Goal: Task Accomplishment & Management: Manage account settings

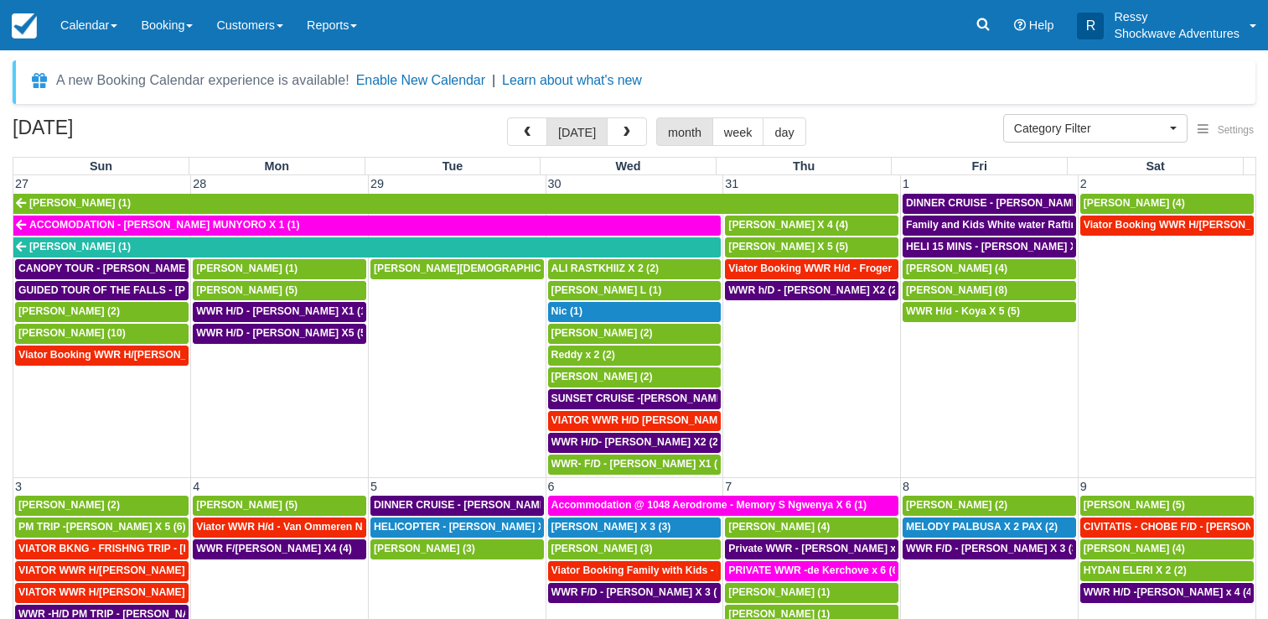
select select
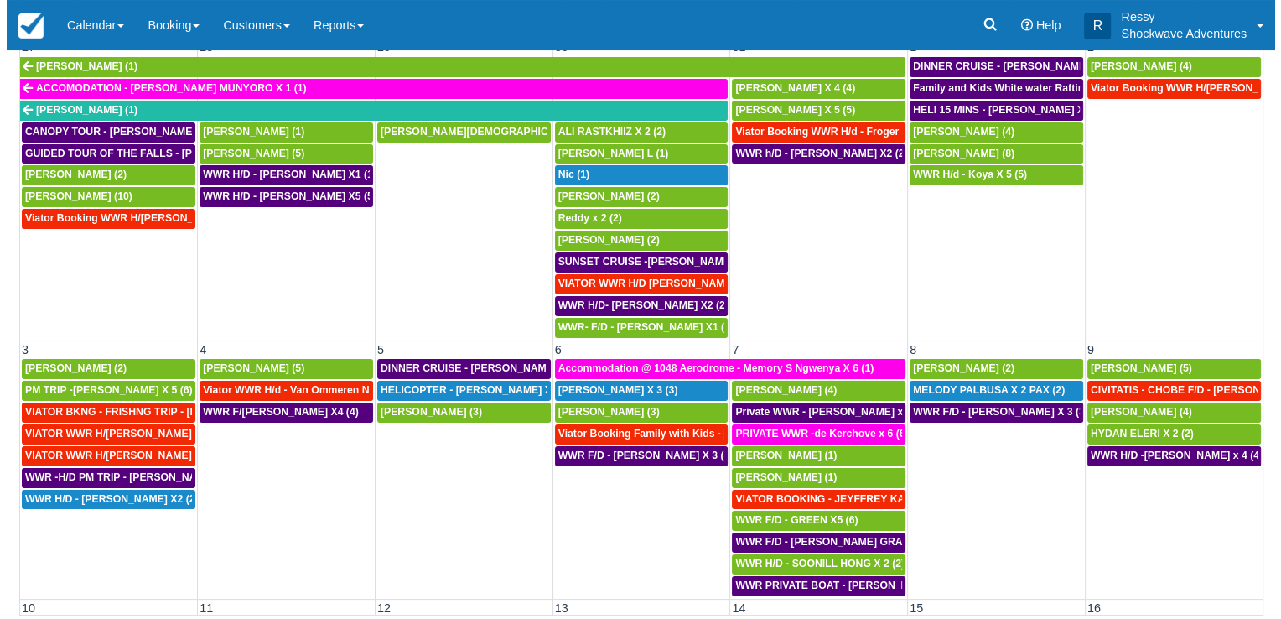
scroll to position [1059, 0]
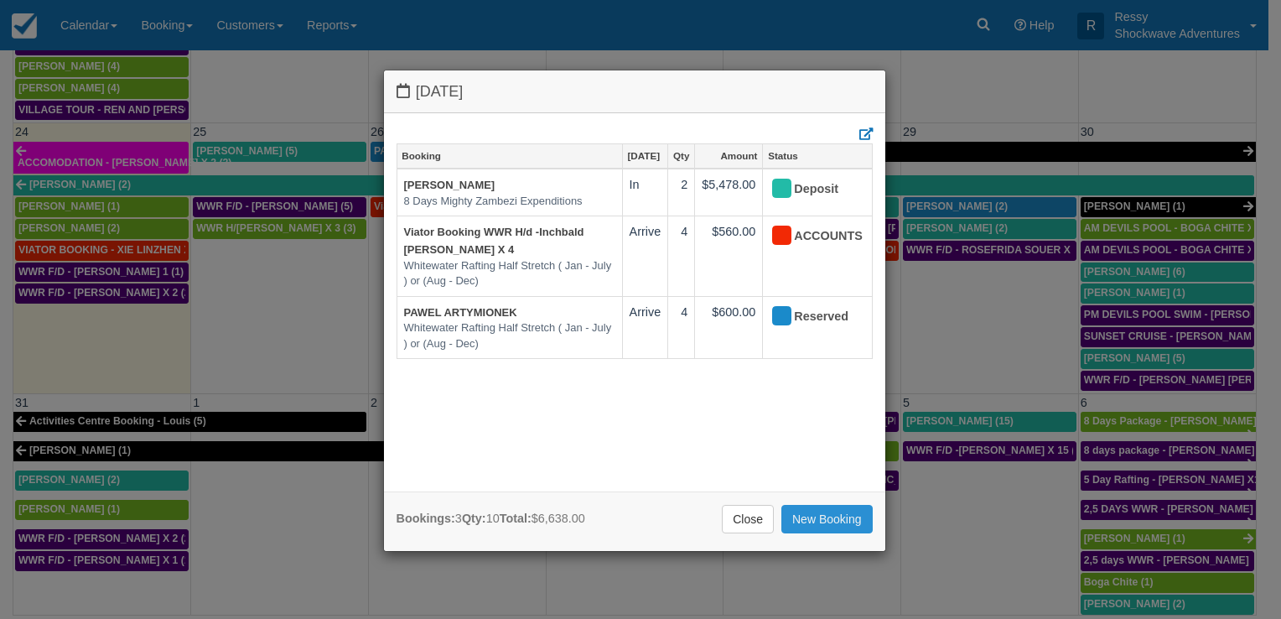
click at [831, 517] on link "New Booking" at bounding box center [826, 519] width 91 height 28
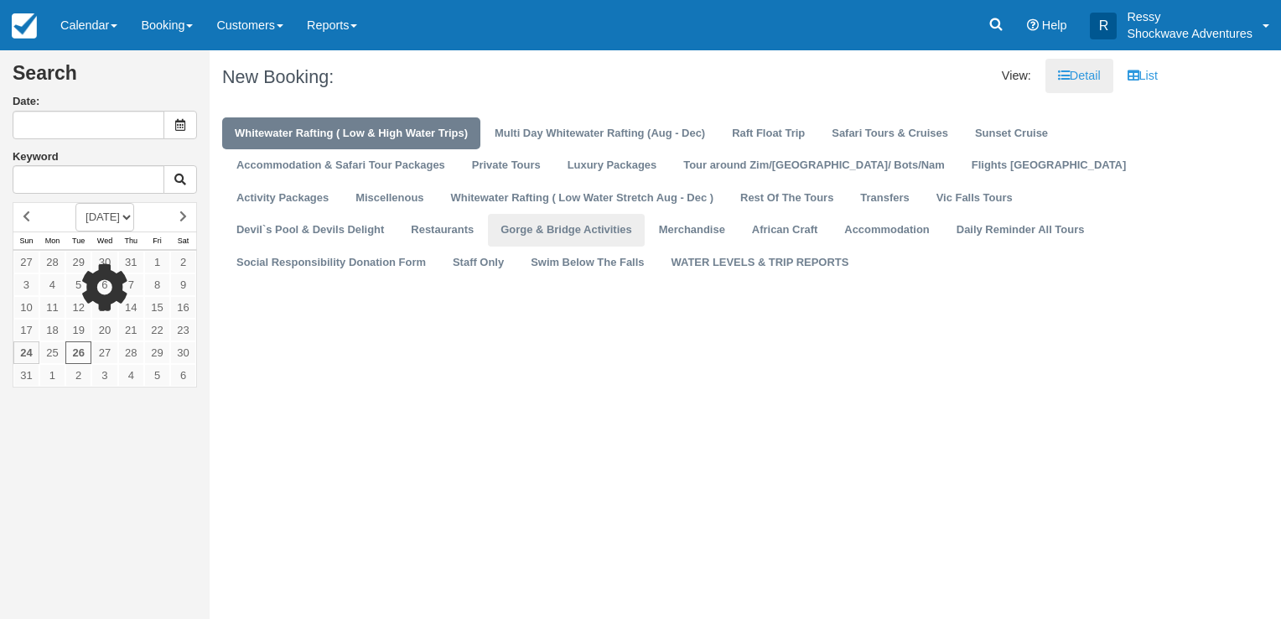
type input "08/26/25"
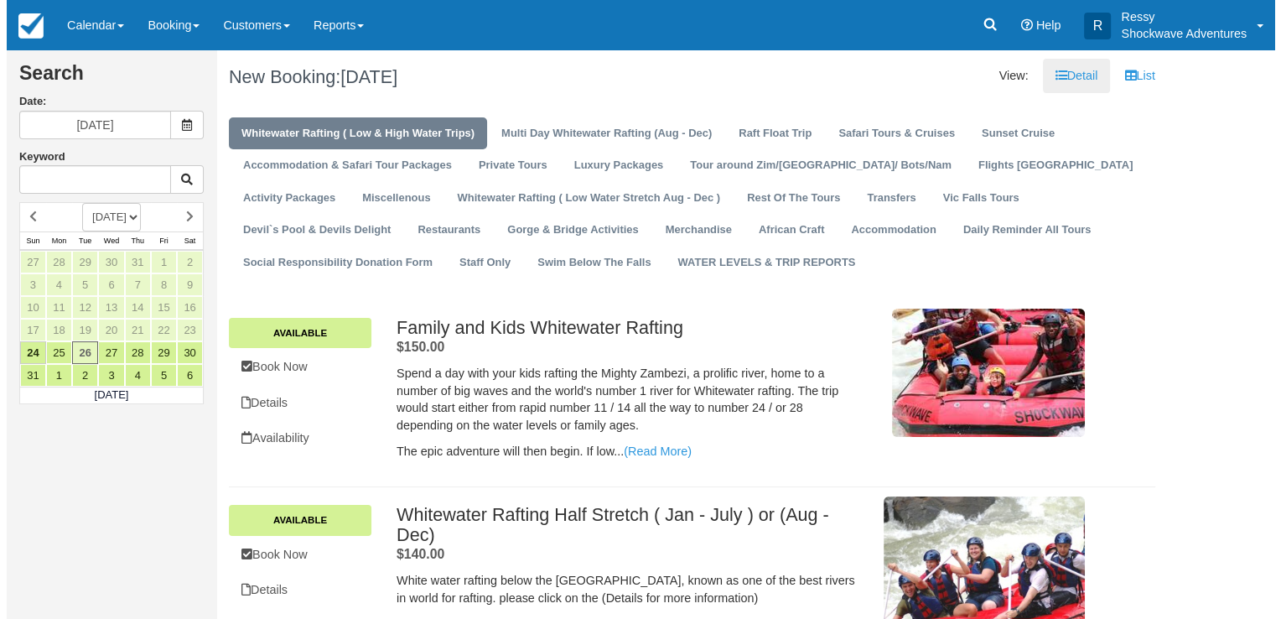
scroll to position [251, 0]
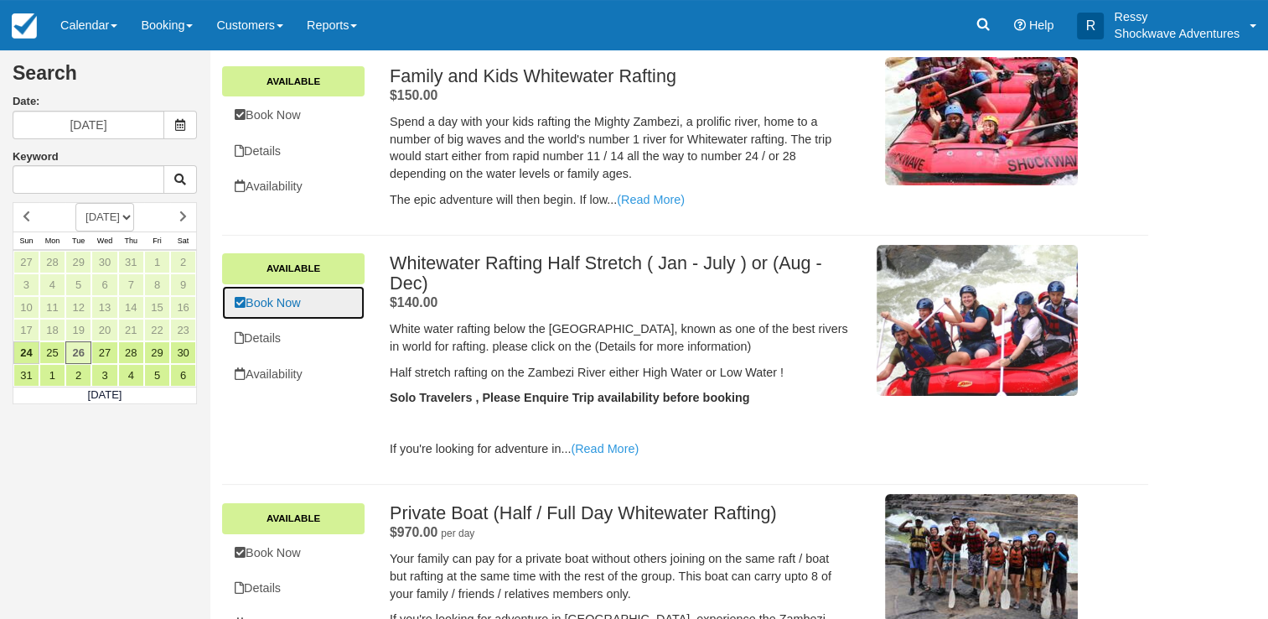
click at [321, 305] on link "Book Now" at bounding box center [293, 303] width 142 height 34
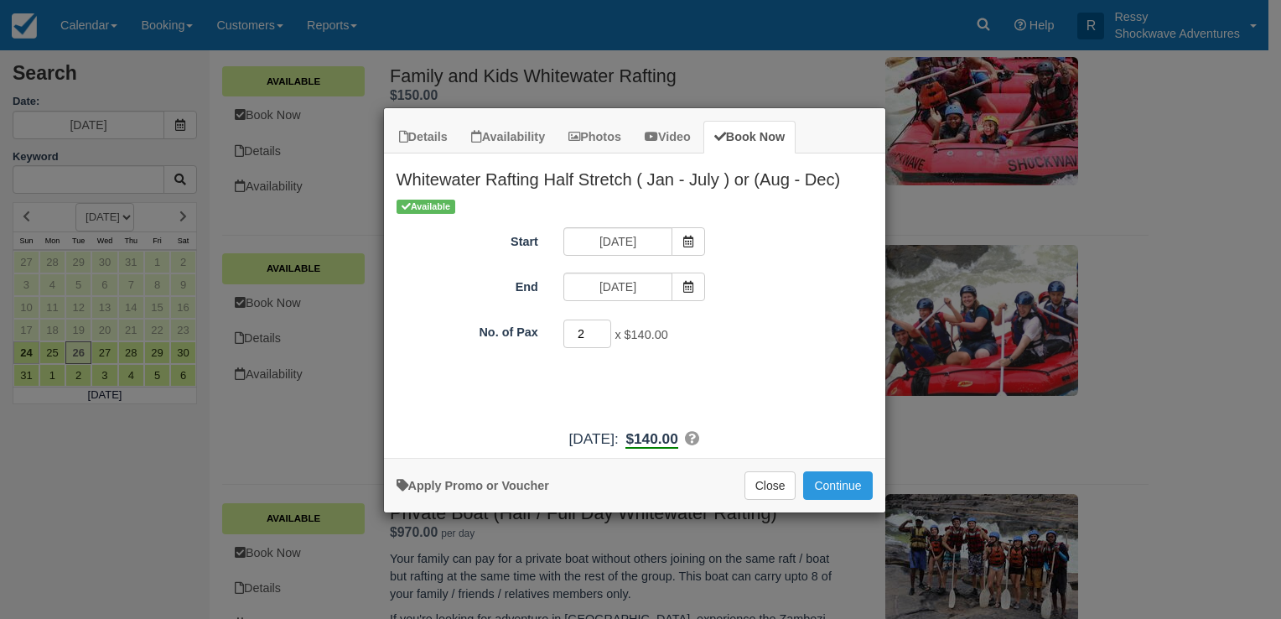
click at [604, 327] on input "2" at bounding box center [587, 333] width 49 height 28
click at [604, 327] on input "3" at bounding box center [587, 333] width 49 height 28
click at [604, 327] on input "4" at bounding box center [587, 333] width 49 height 28
click at [604, 327] on input "7" at bounding box center [587, 333] width 49 height 28
type input "8"
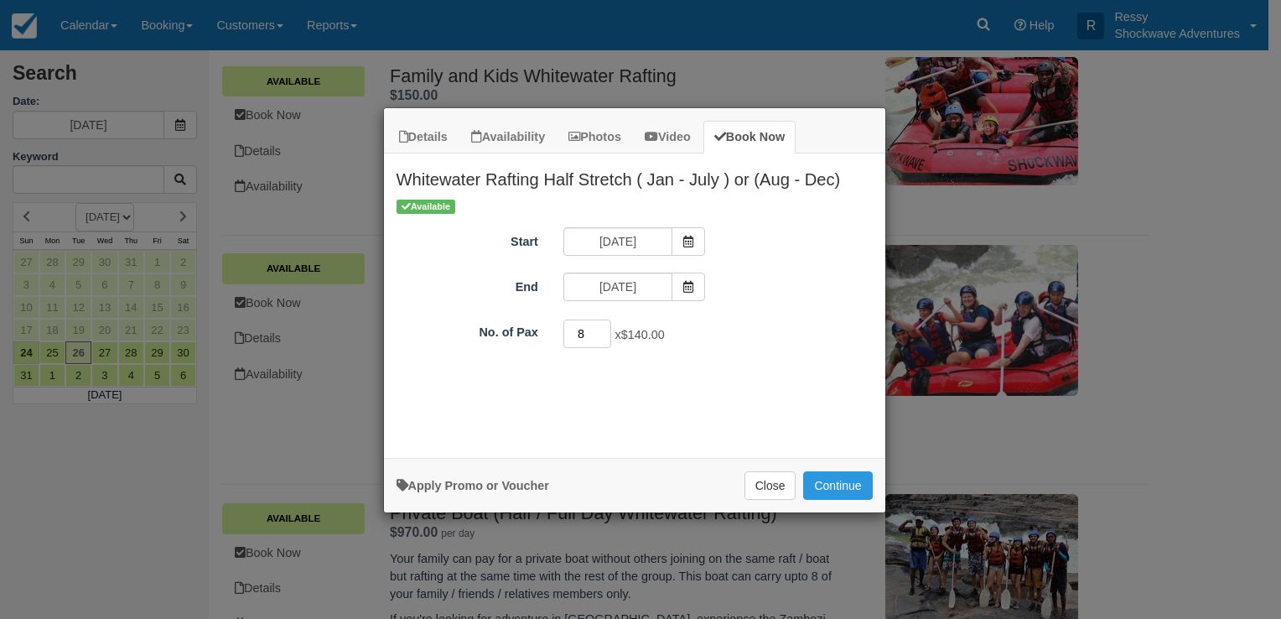
click at [604, 327] on input "8" at bounding box center [587, 333] width 49 height 28
click at [831, 484] on button "Continue" at bounding box center [837, 485] width 69 height 28
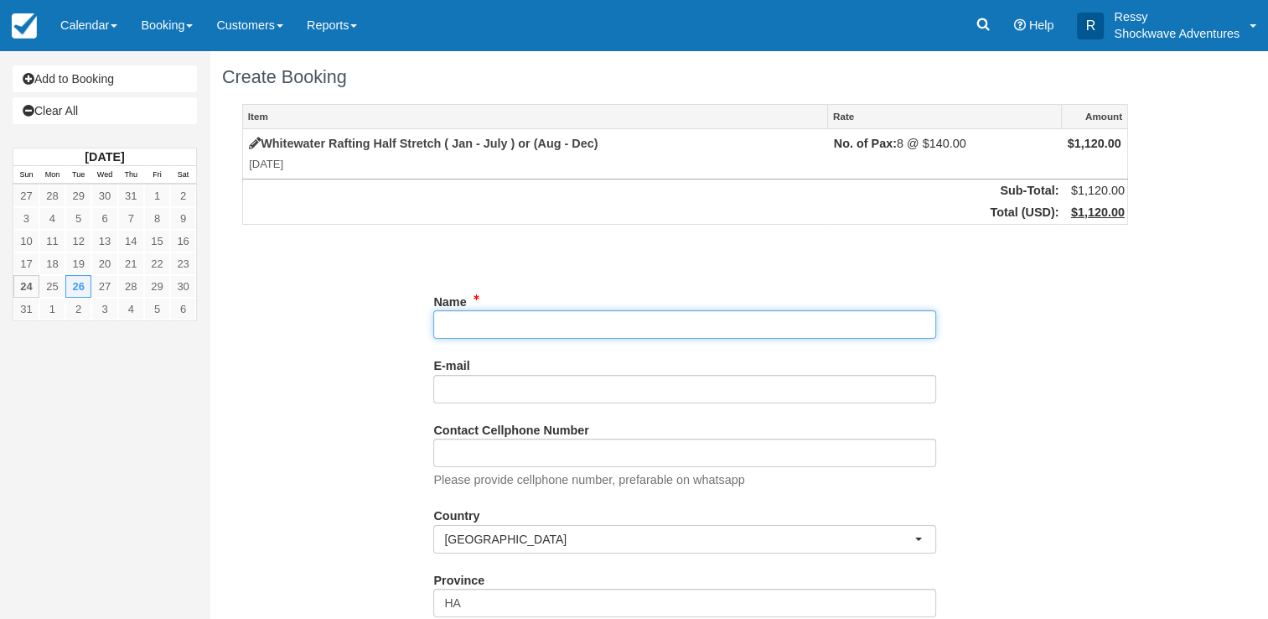
click at [555, 330] on input "Name" at bounding box center [684, 324] width 503 height 28
paste input "George, Sheena"
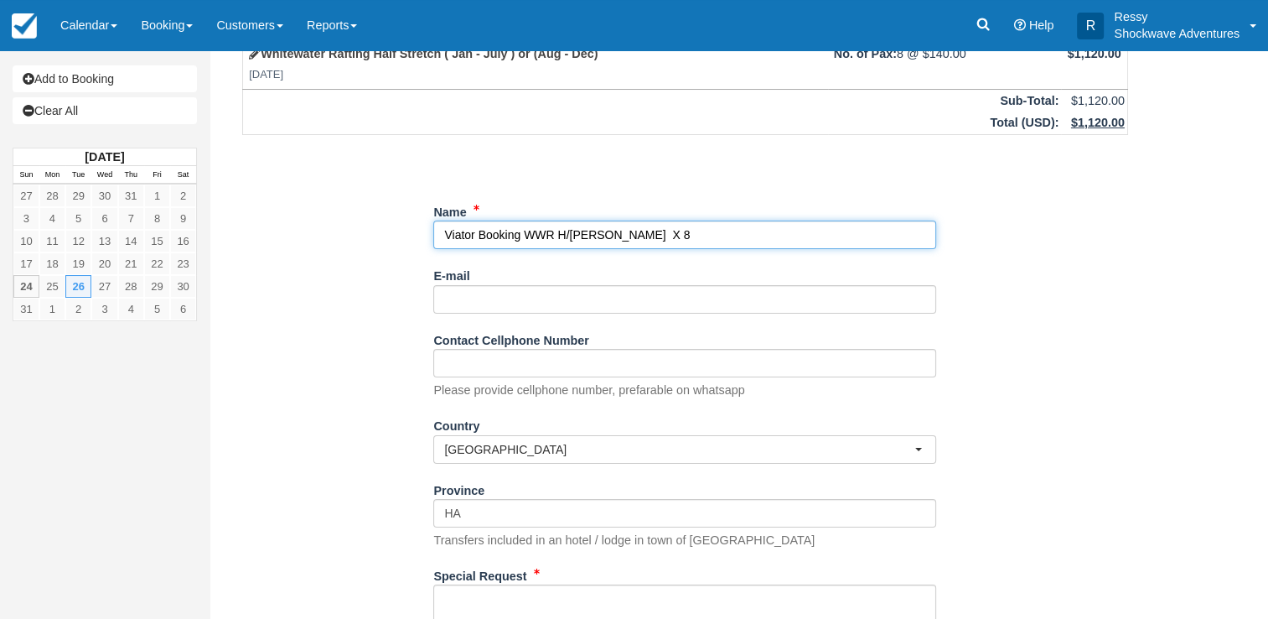
scroll to position [238, 0]
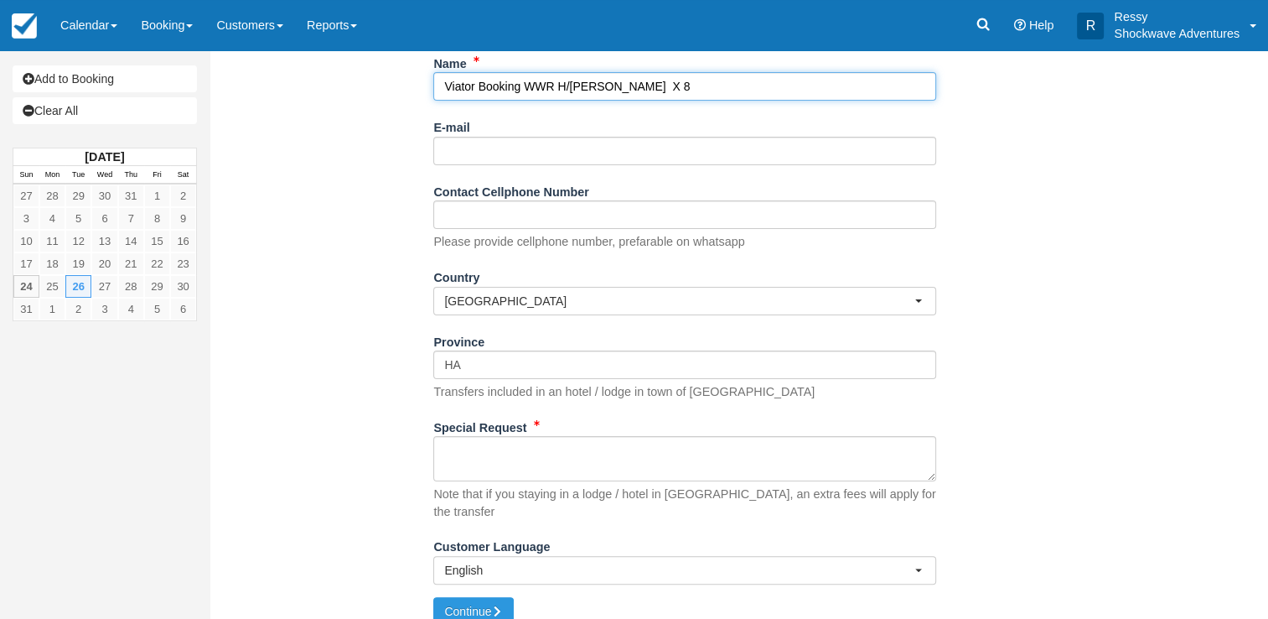
type input "Viator Booking WWR H/d - George, Sheena X 8"
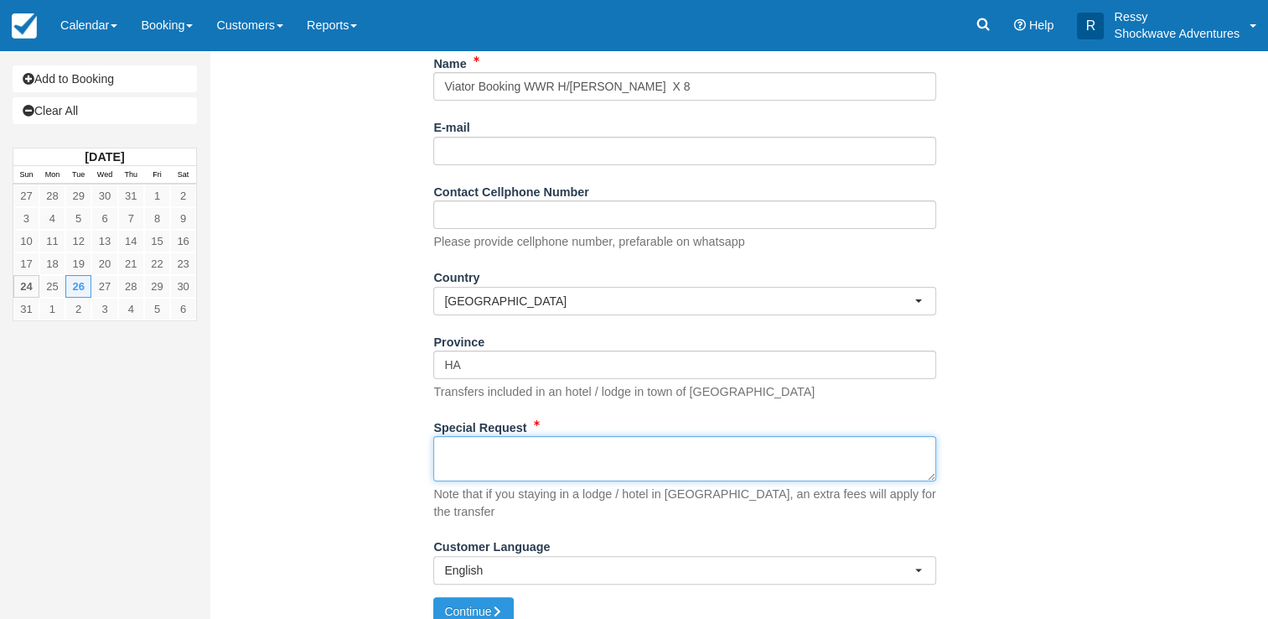
click at [569, 453] on textarea "Special Request" at bounding box center [684, 458] width 503 height 45
click at [540, 461] on textarea "Special Request" at bounding box center [684, 458] width 503 height 45
paste textarea "Customer George, Sheena Customer email S-9f1dfab0f783448ba47bc9e73a08519a+13065…"
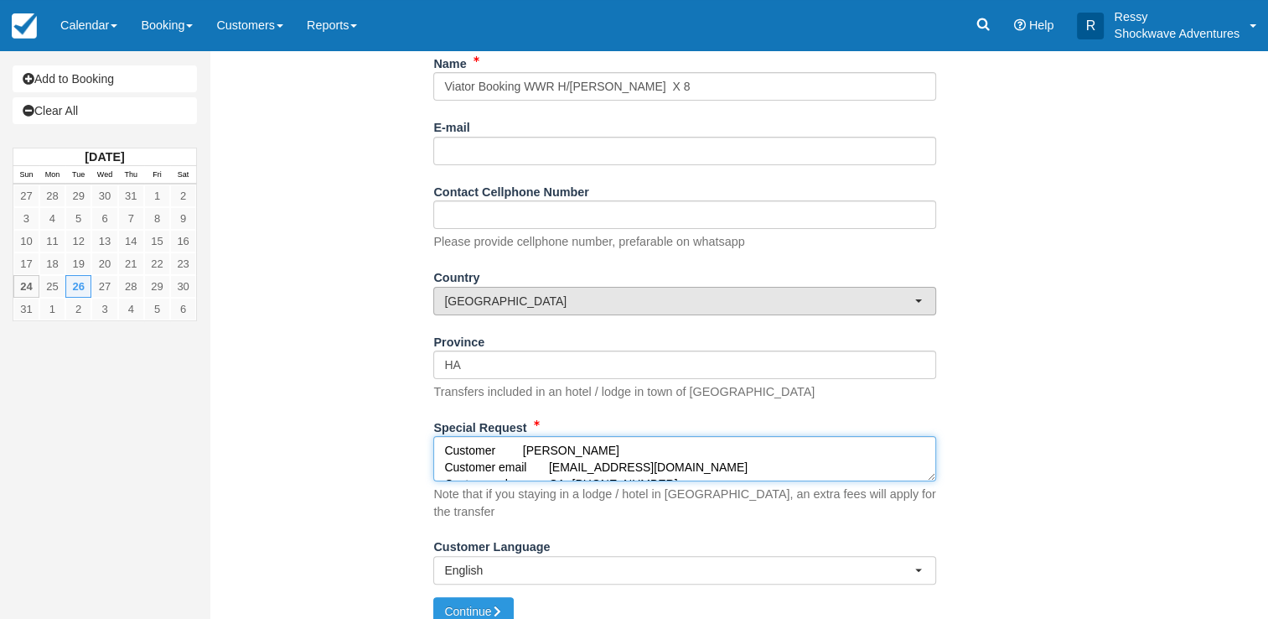
scroll to position [161, 0]
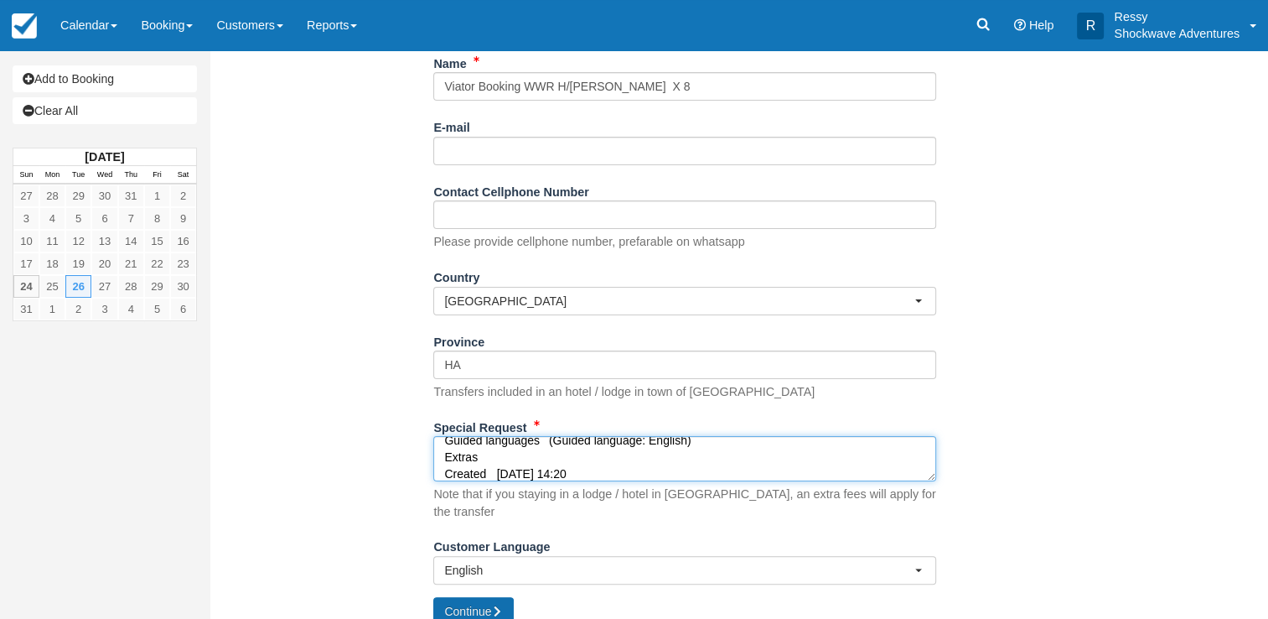
type textarea "Customer George, Sheena Customer email S-9f1dfab0f783448ba47bc9e73a08519a+13065…"
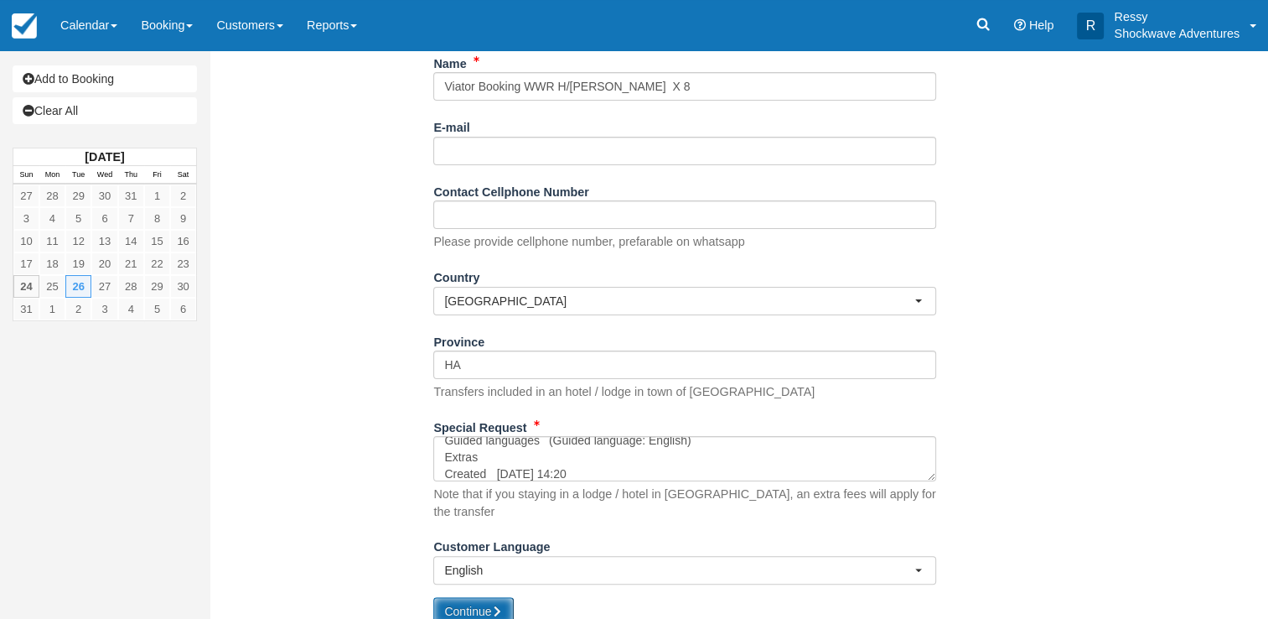
click at [474, 597] on button "Continue" at bounding box center [473, 611] width 80 height 28
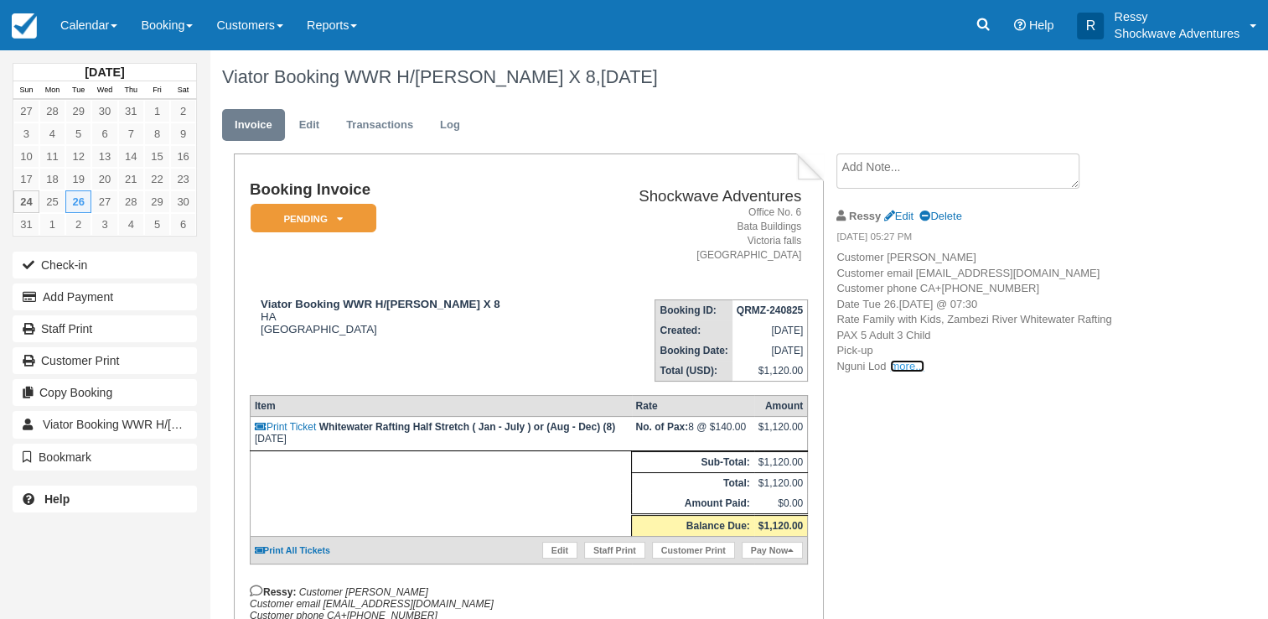
click at [902, 372] on link "more..." at bounding box center [907, 366] width 34 height 13
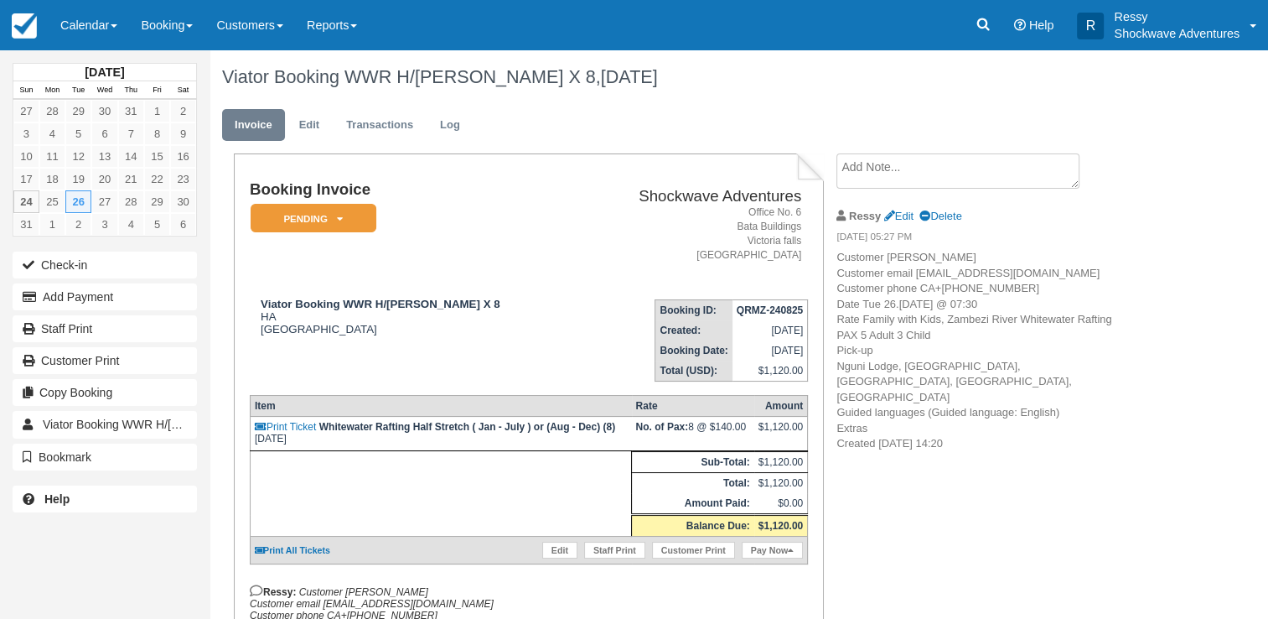
click at [868, 173] on textarea at bounding box center [957, 170] width 243 height 35
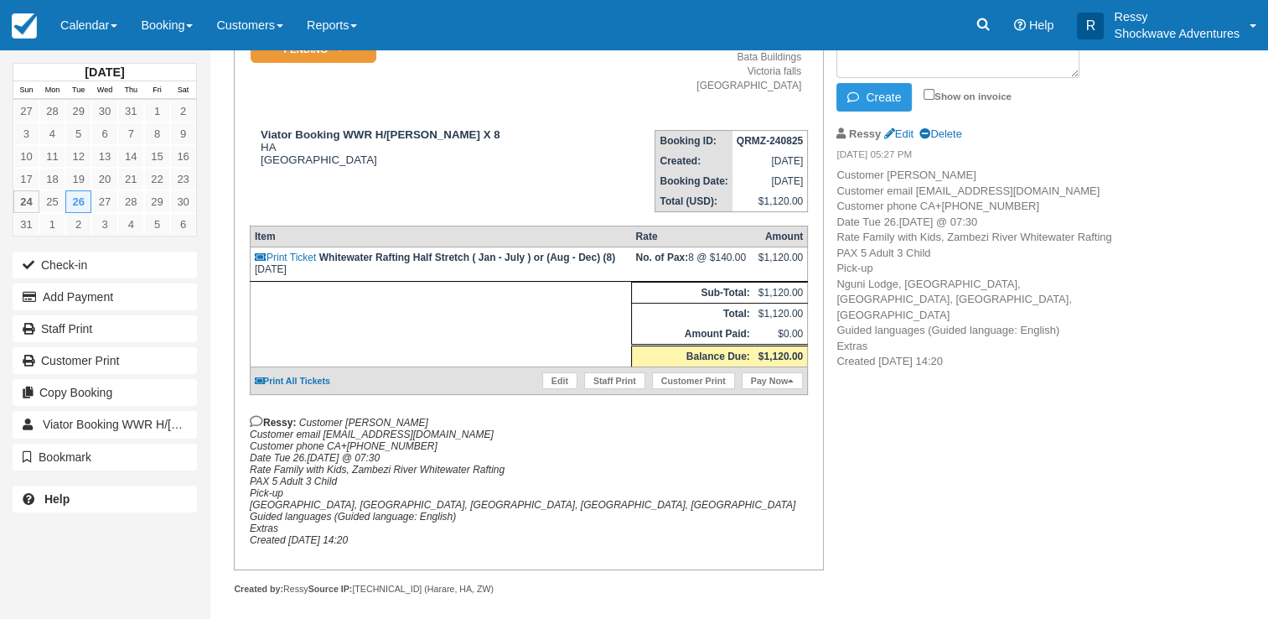
scroll to position [174, 0]
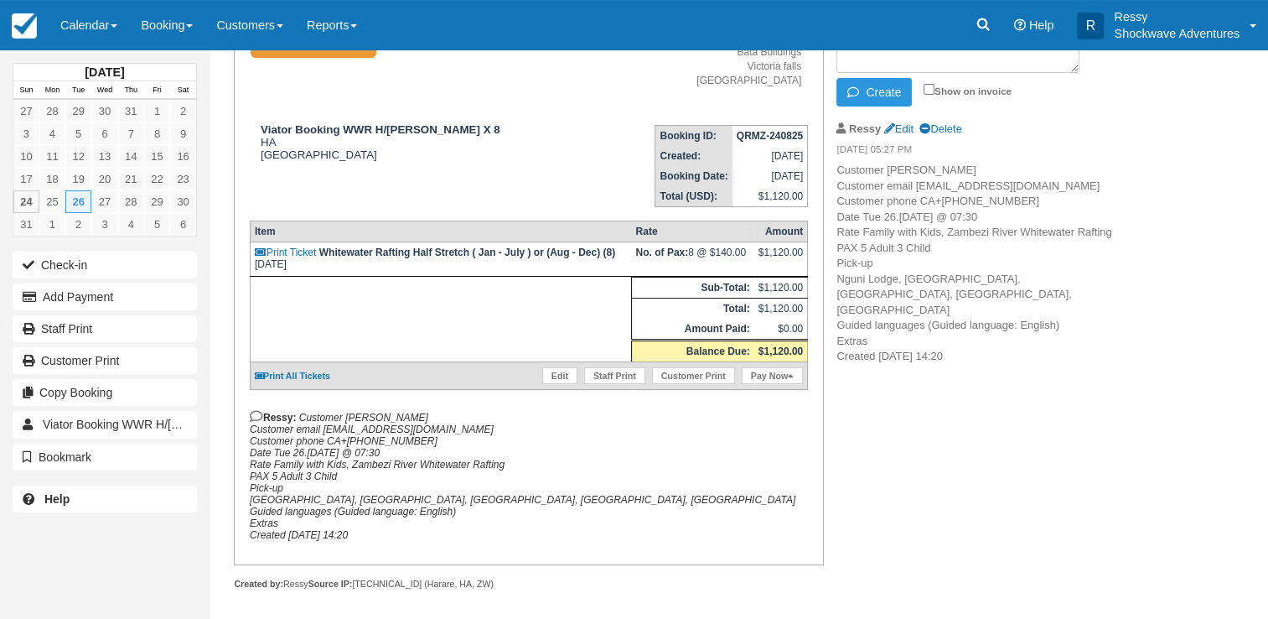
type textarea "5 dults plus 3 kids"
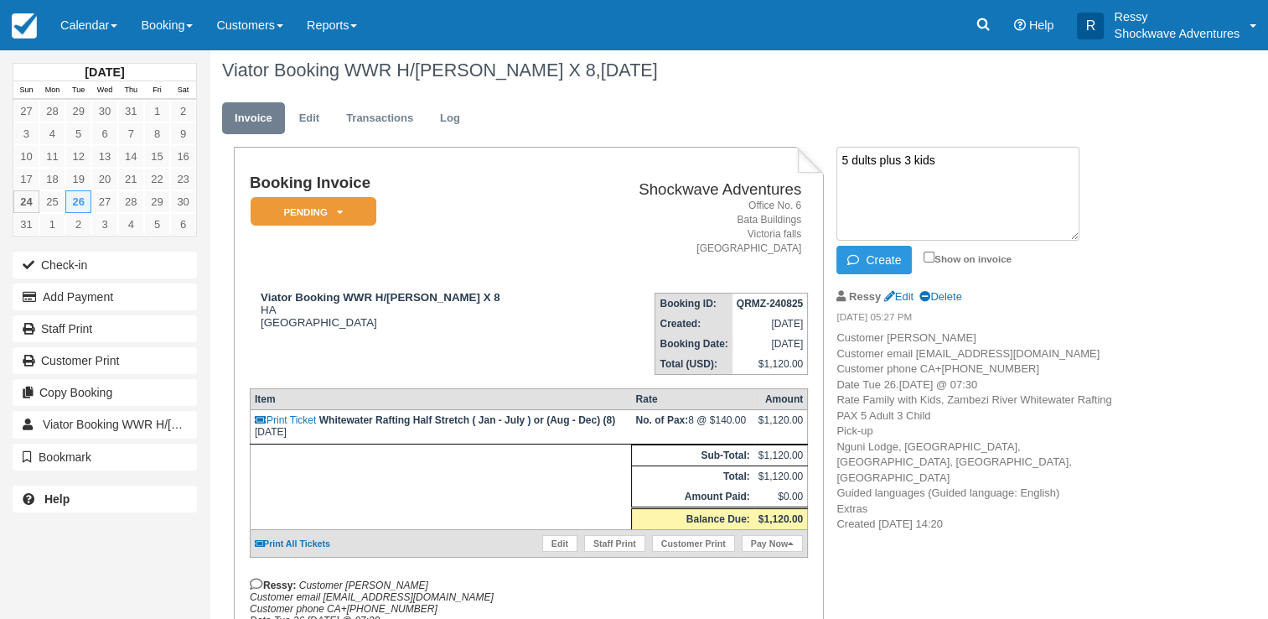
scroll to position [7, 0]
click at [930, 256] on input "Show on invoice" at bounding box center [929, 256] width 11 height 11
checkbox input "true"
click at [897, 270] on button "Create" at bounding box center [873, 260] width 75 height 28
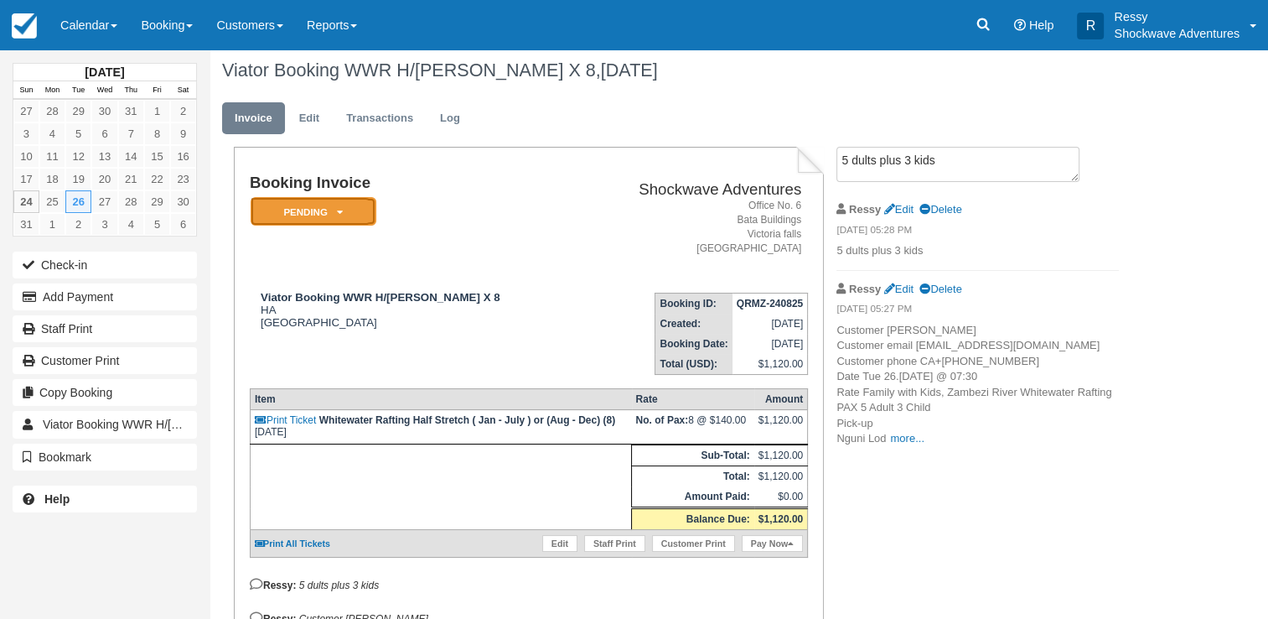
click at [319, 219] on em "Pending" at bounding box center [314, 211] width 126 height 29
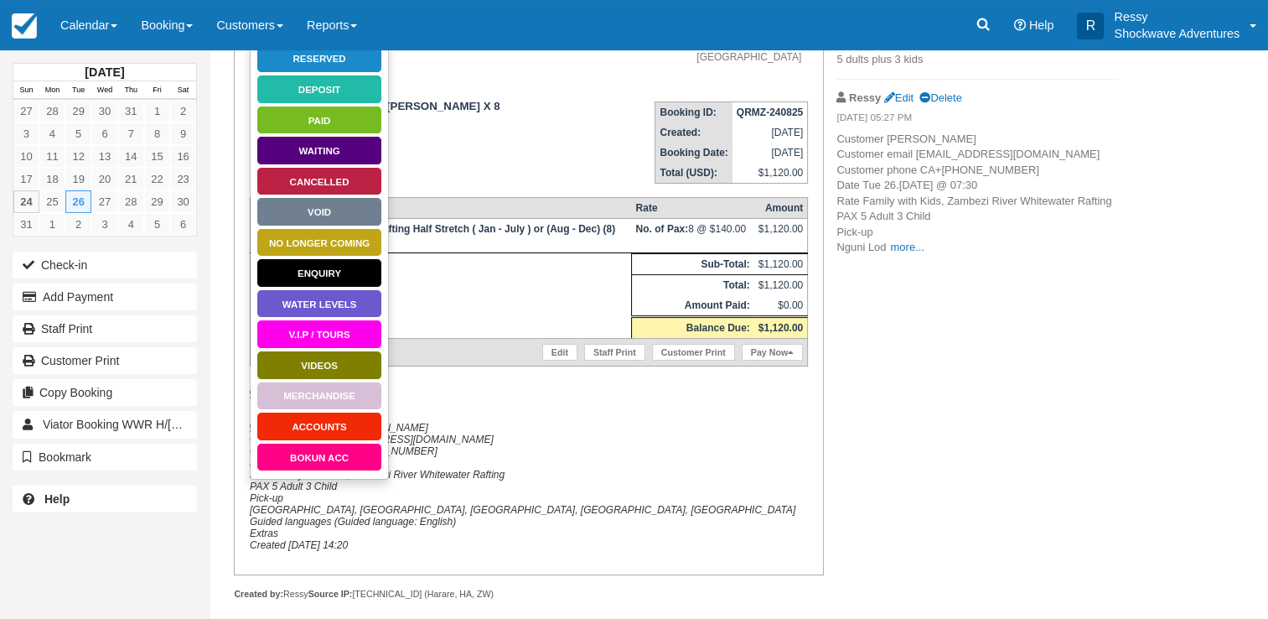
scroll to position [207, 0]
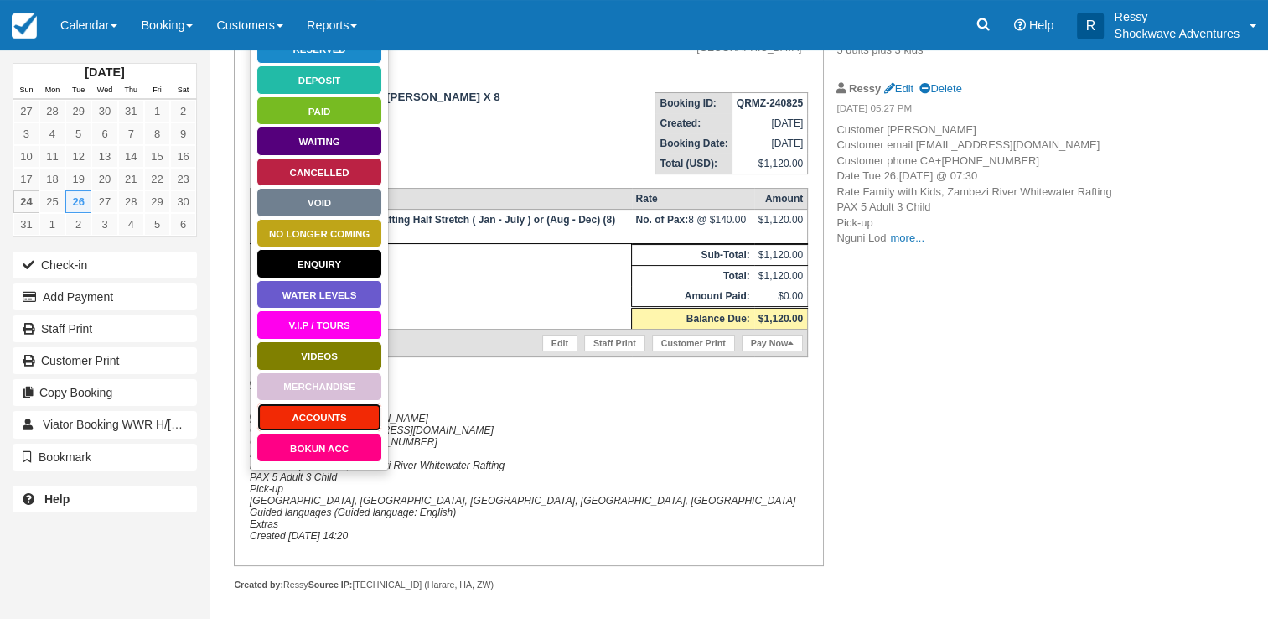
click at [339, 417] on link "ACCOUNTS" at bounding box center [319, 416] width 126 height 29
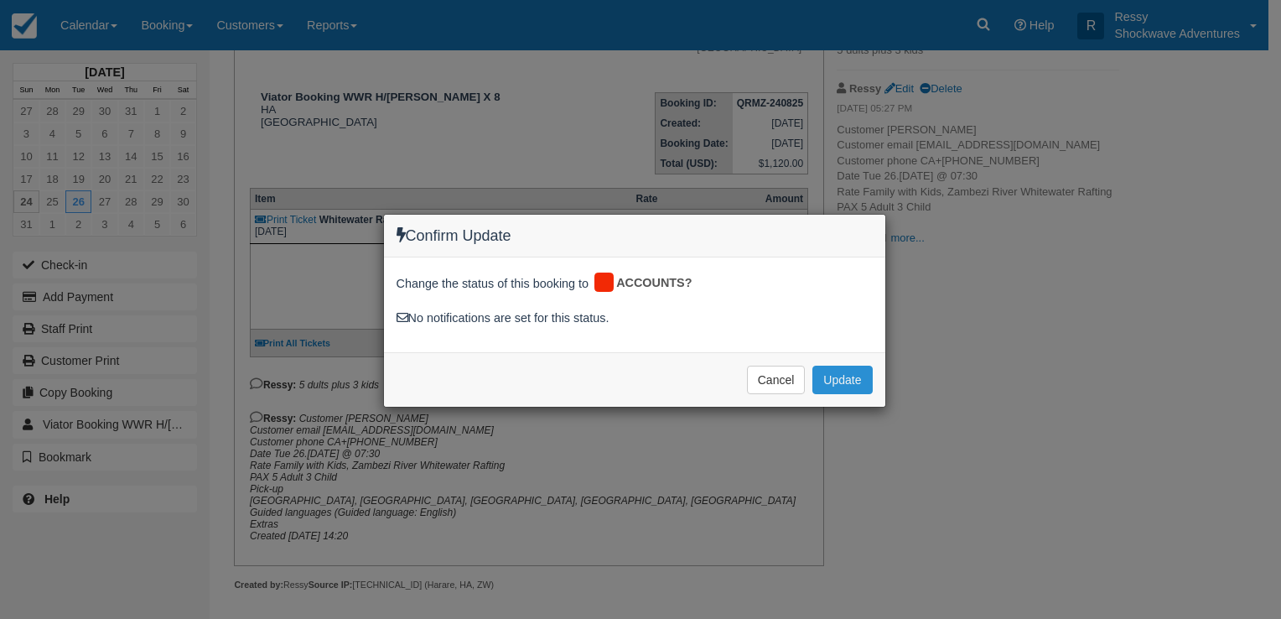
click at [856, 372] on button "Update" at bounding box center [842, 379] width 60 height 28
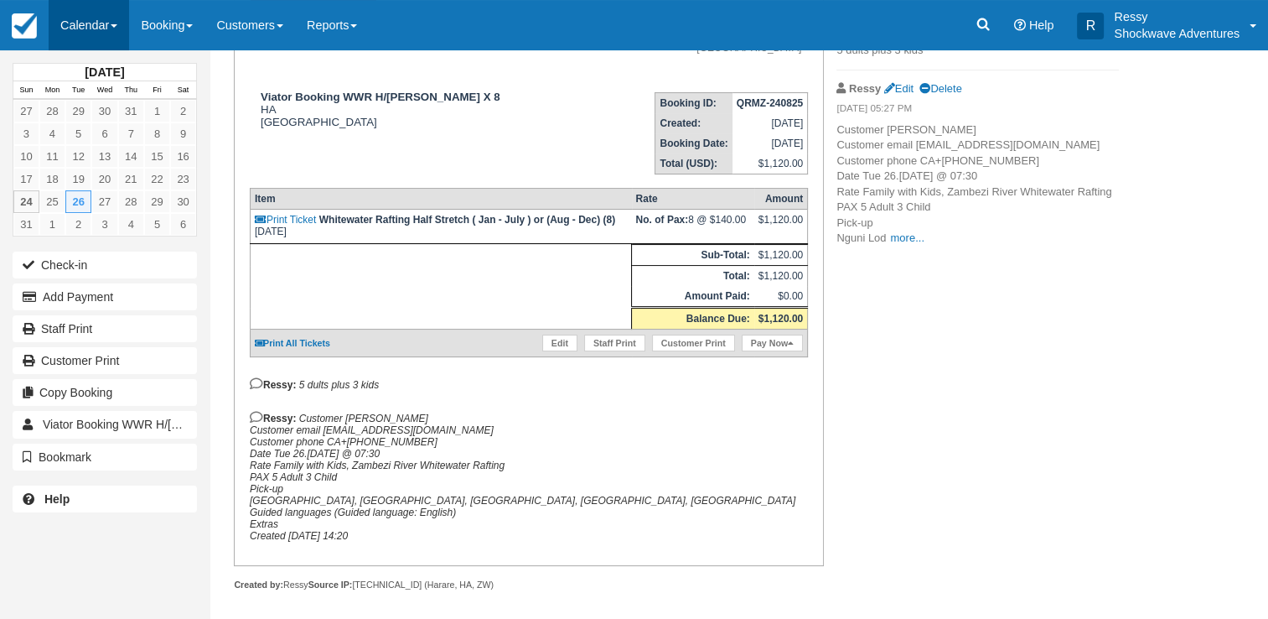
click at [76, 15] on link "Calendar" at bounding box center [89, 25] width 80 height 50
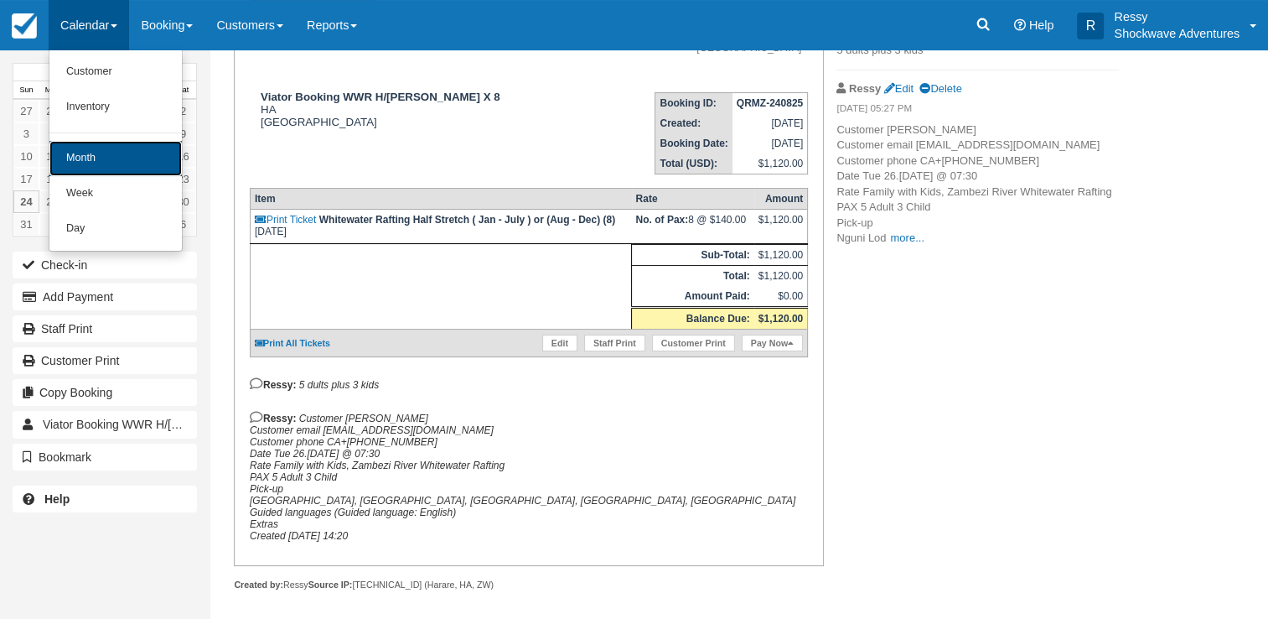
click at [108, 163] on link "Month" at bounding box center [115, 158] width 132 height 35
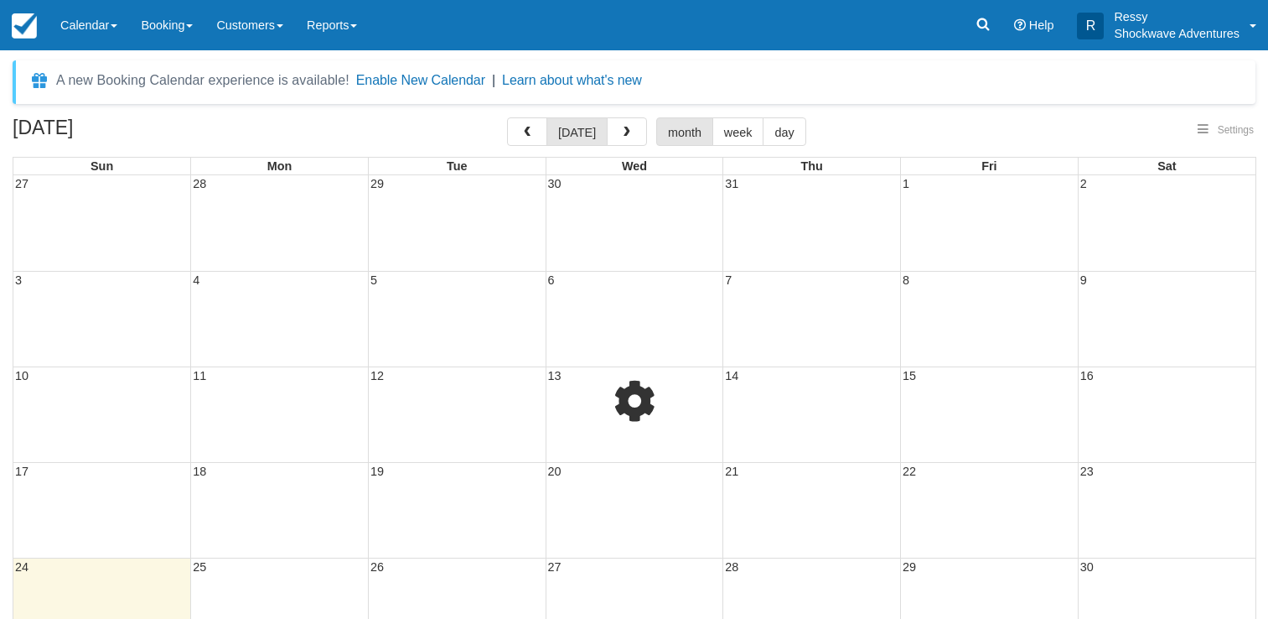
select select
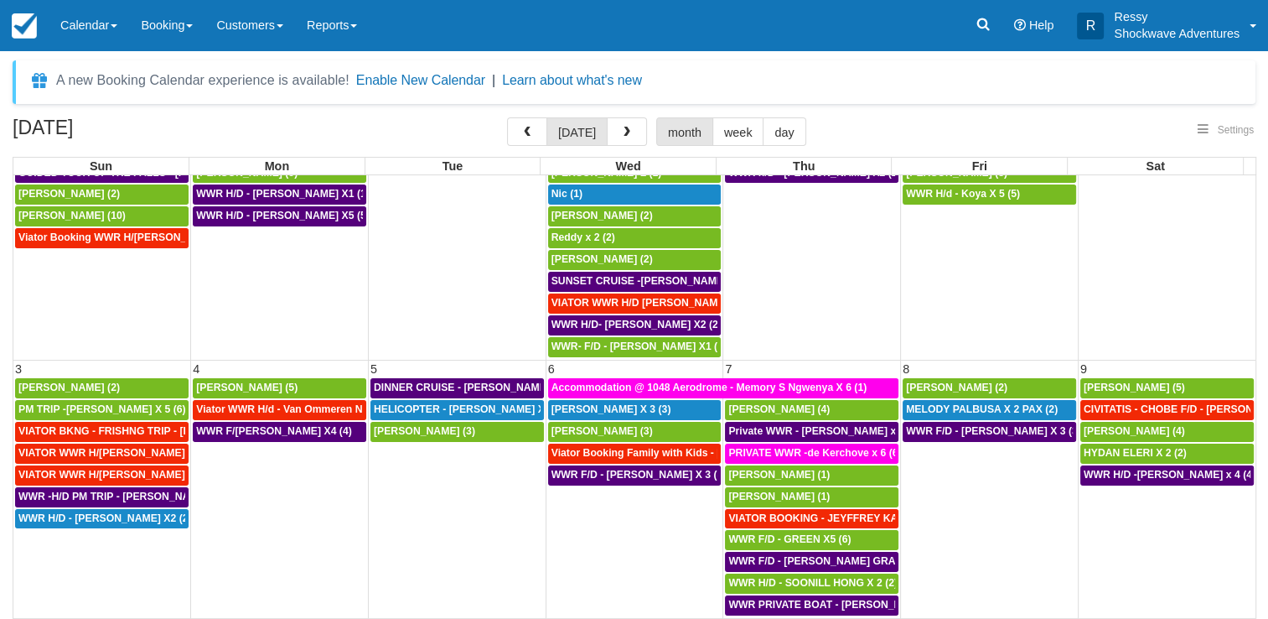
select select
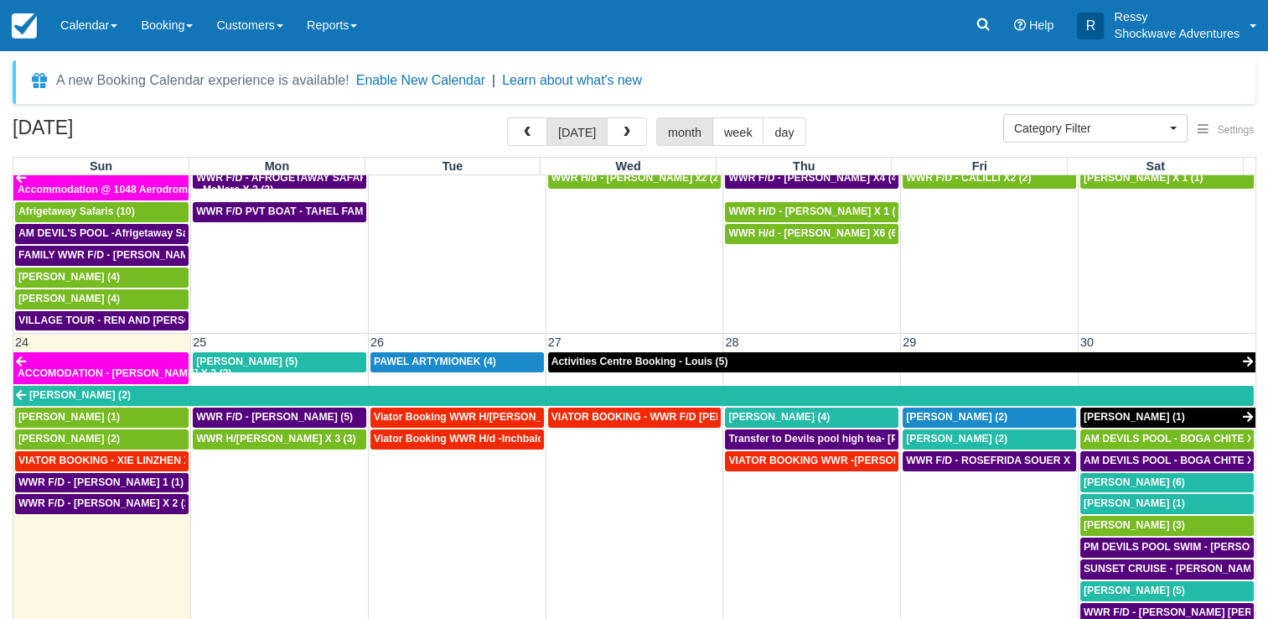
scroll to position [1081, 0]
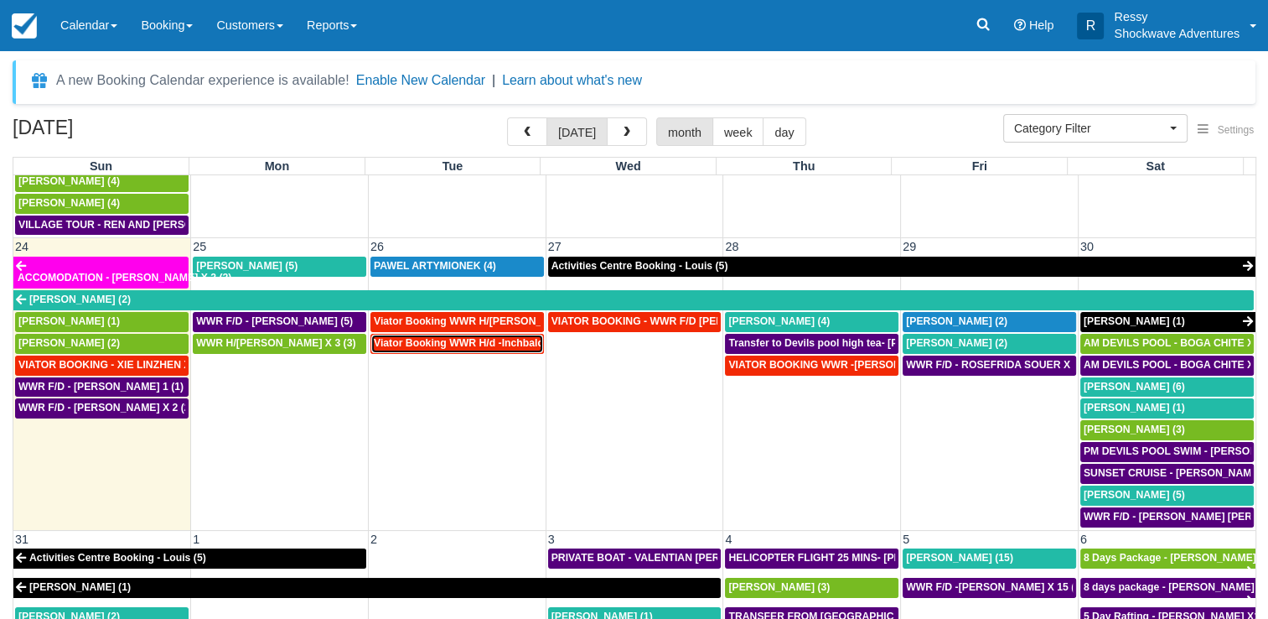
click at [474, 337] on span "Viator Booking WWR H/d -Inchbald [PERSON_NAME] X 4 (4)" at bounding box center [520, 343] width 292 height 12
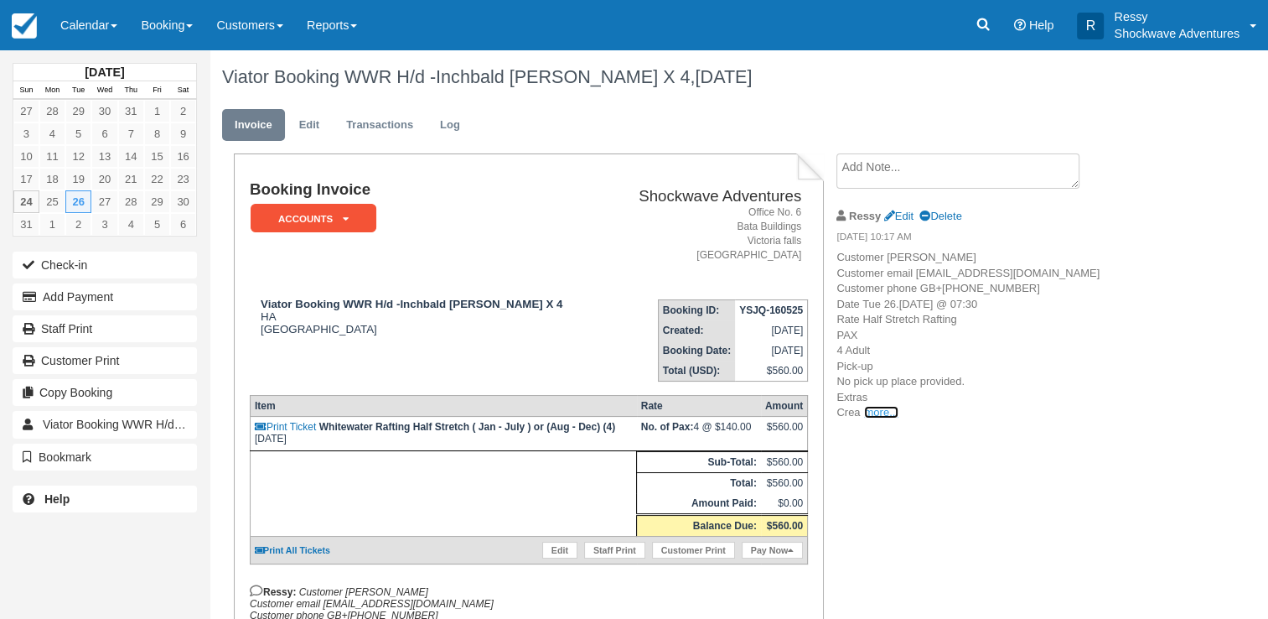
click at [891, 418] on link "more..." at bounding box center [881, 412] width 34 height 13
click at [101, 21] on link "Calendar" at bounding box center [89, 25] width 80 height 50
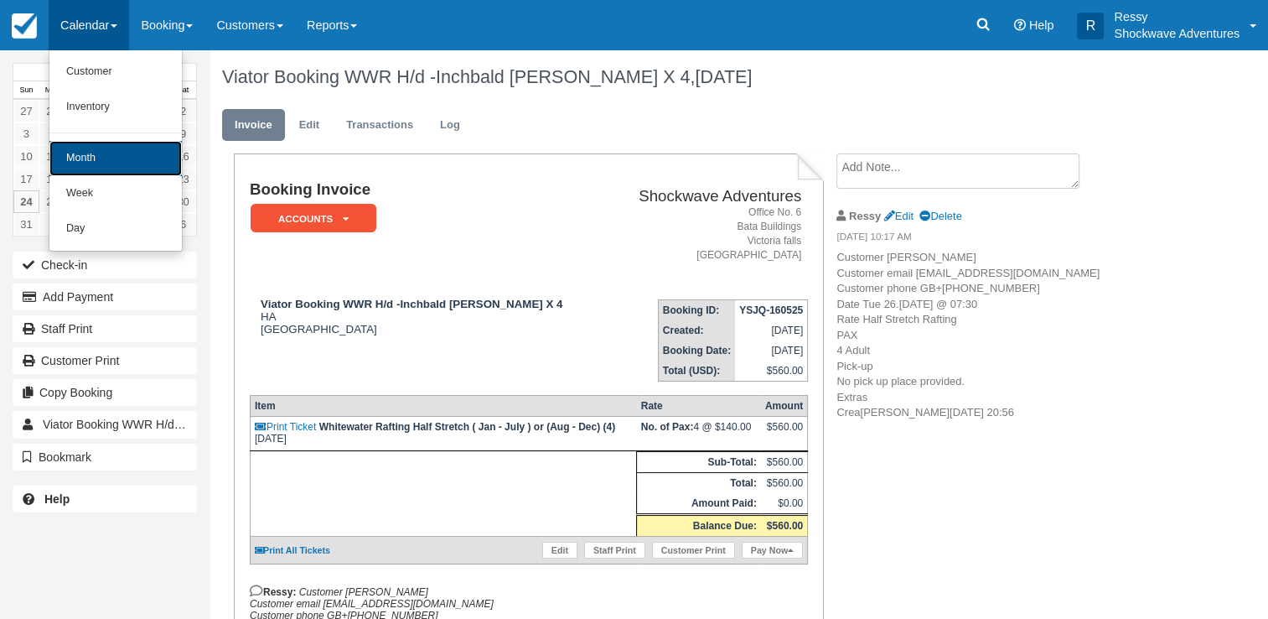
click at [127, 172] on link "Month" at bounding box center [115, 158] width 132 height 35
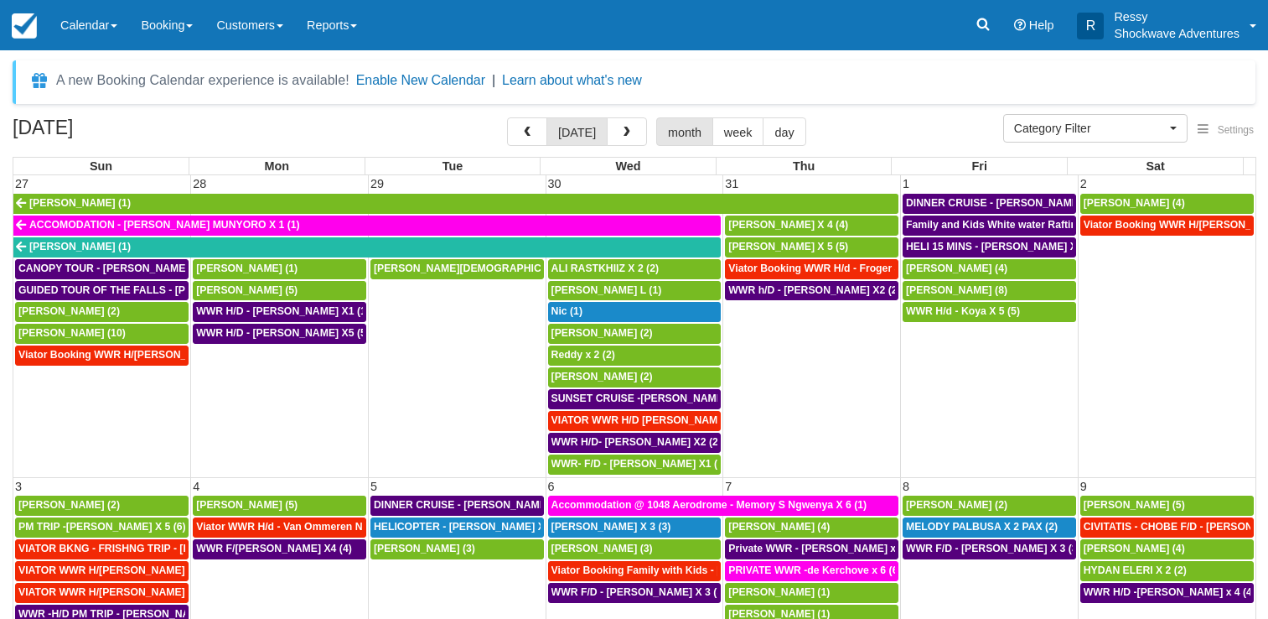
select select
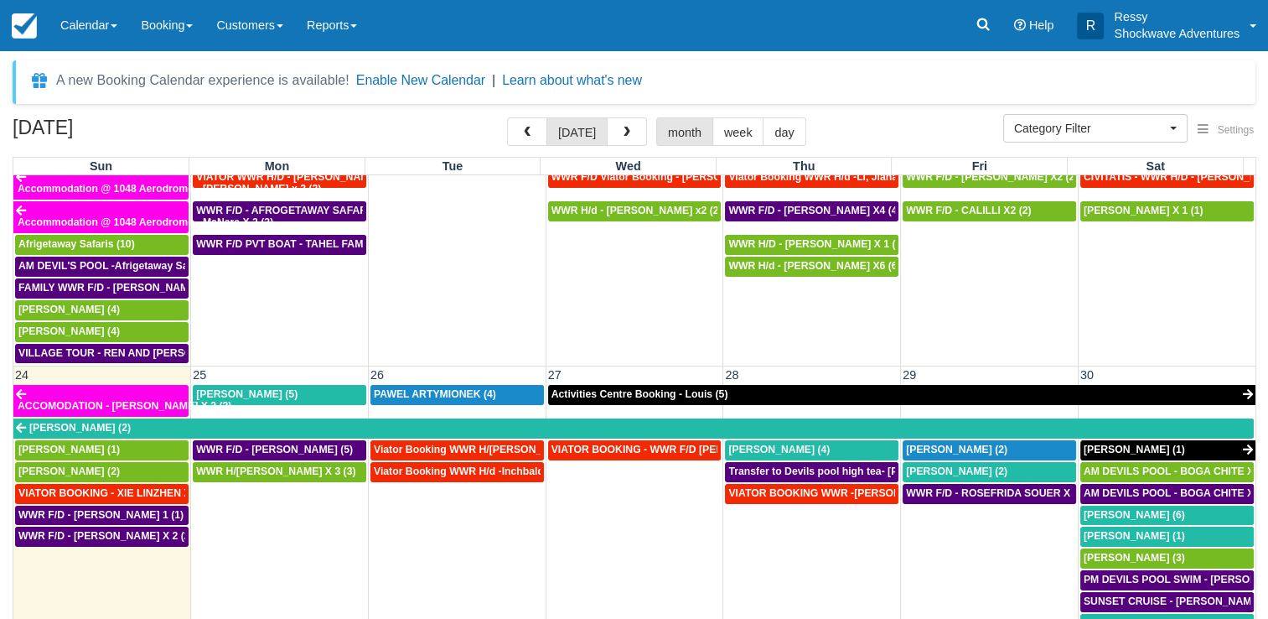
scroll to position [1081, 0]
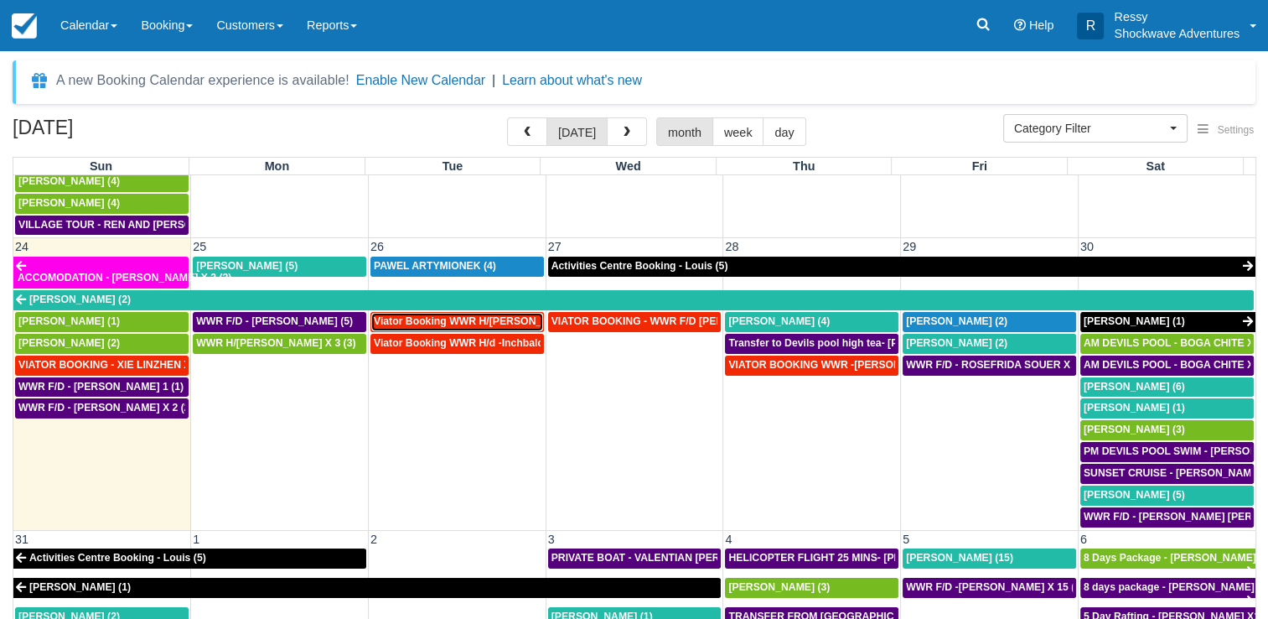
click at [486, 315] on span "Viator Booking WWR H/d - George, Sheena X 8 (8)" at bounding box center [492, 321] width 236 height 12
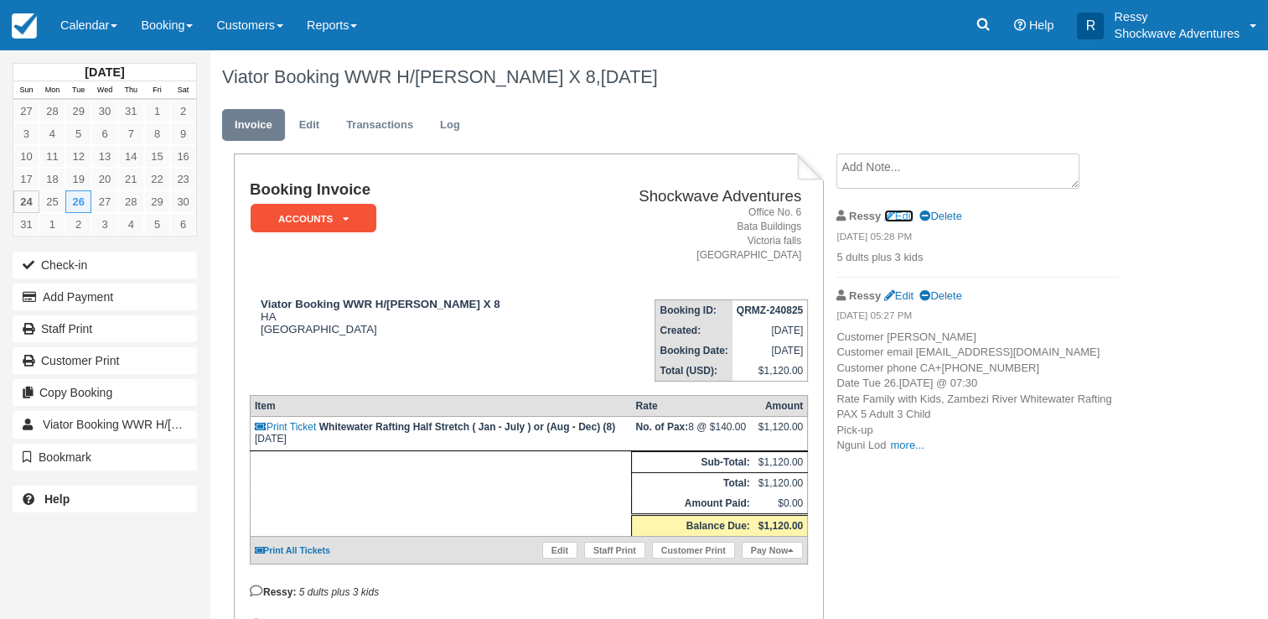
click at [908, 213] on link "Edit" at bounding box center [898, 216] width 29 height 13
type textarea "5 dults plus 3 kids"
checkbox input "true"
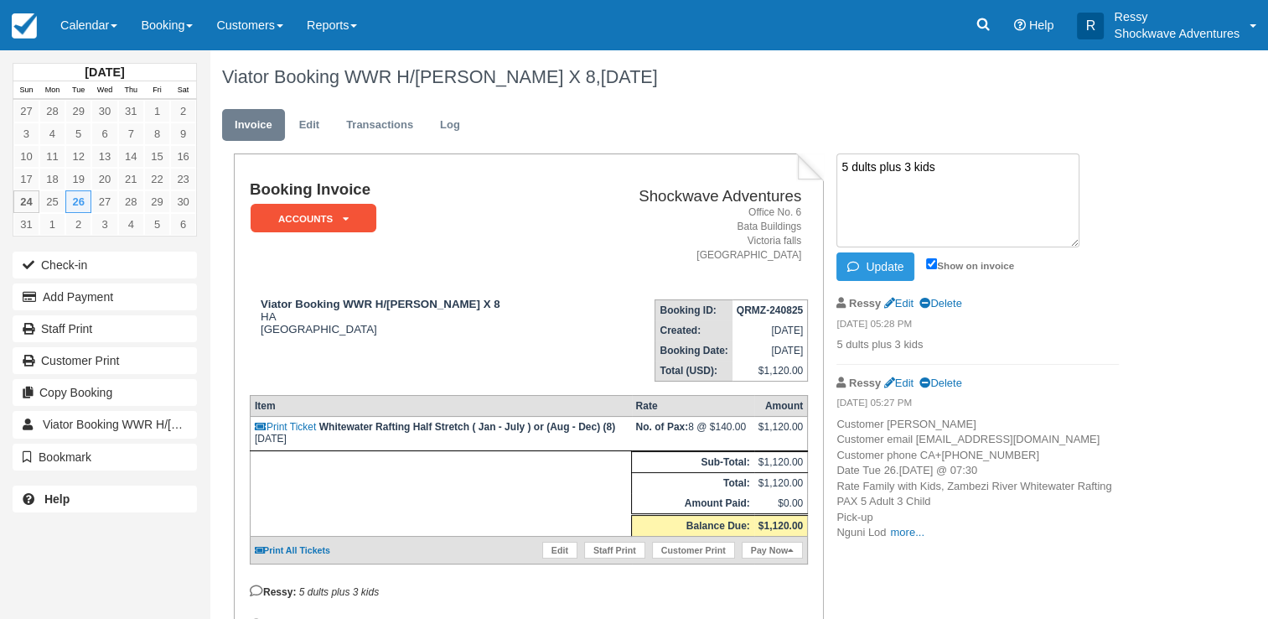
click at [845, 165] on textarea "5 dults plus 3 kids" at bounding box center [957, 200] width 243 height 94
type textarea "Nguni @ 0800hrs 5 adults plus 3 kids"
click at [896, 270] on button "Update" at bounding box center [875, 266] width 78 height 28
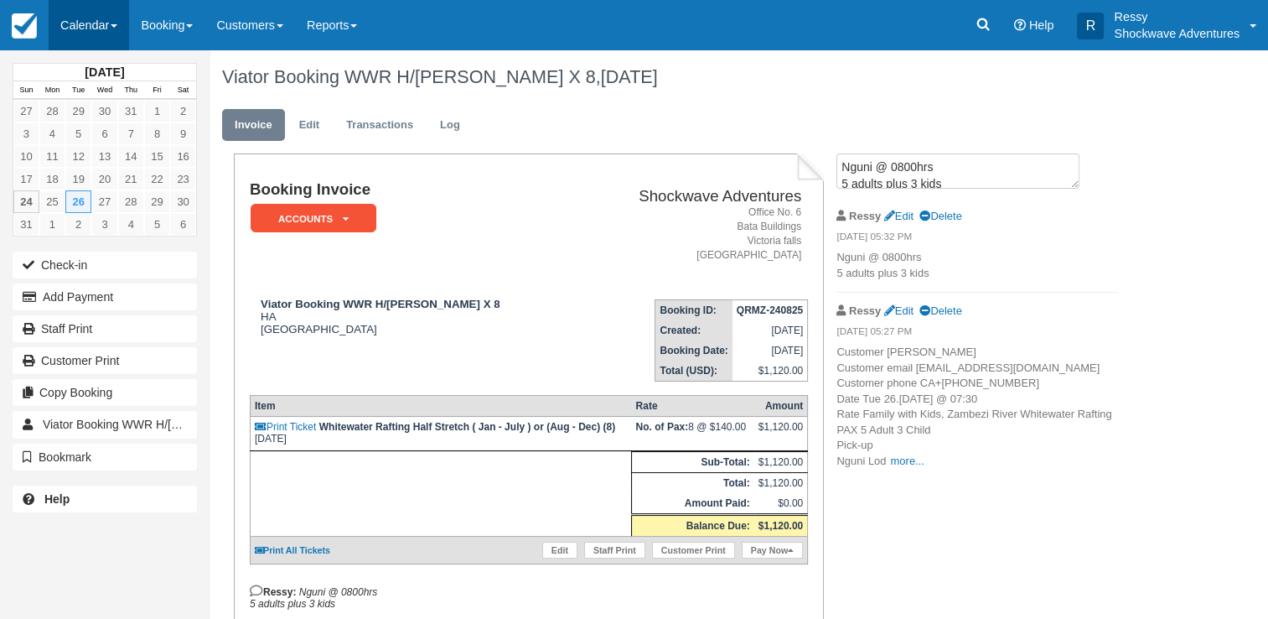
click at [104, 23] on link "Calendar" at bounding box center [89, 25] width 80 height 50
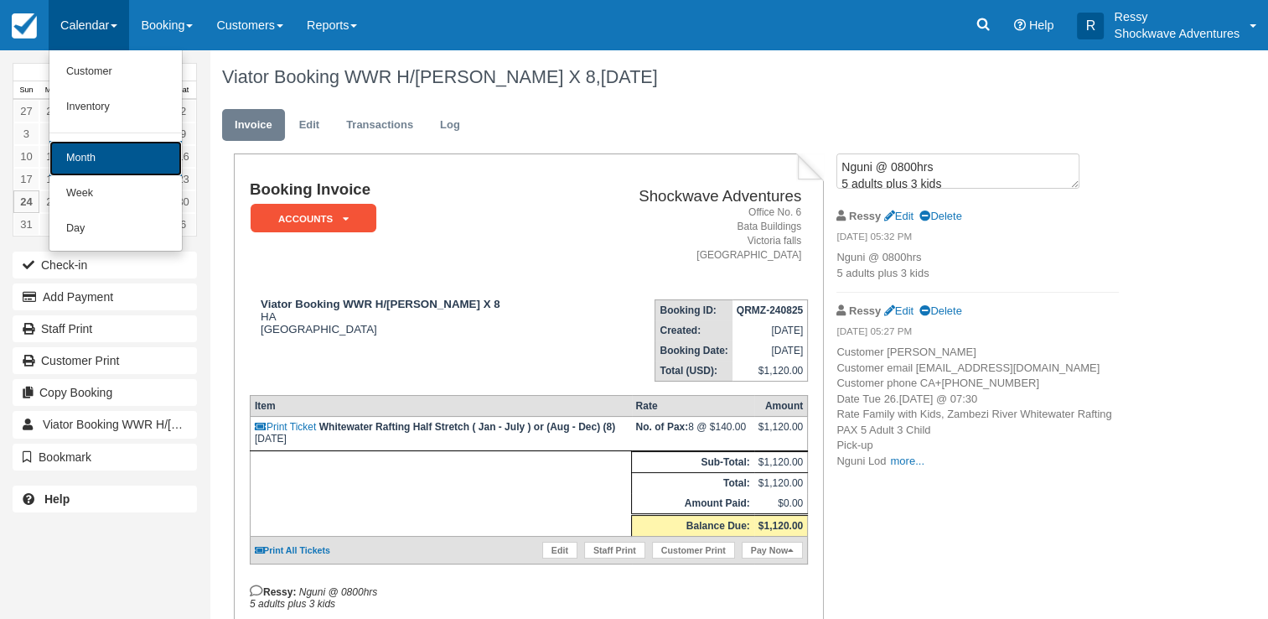
click at [121, 163] on link "Month" at bounding box center [115, 158] width 132 height 35
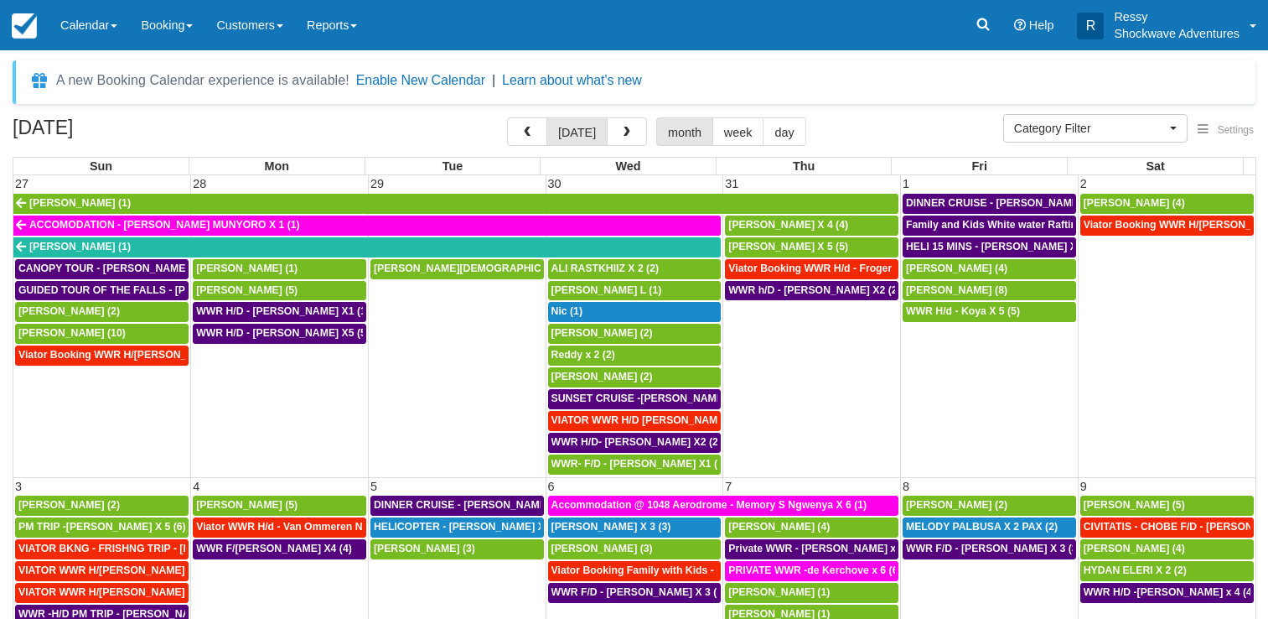
select select
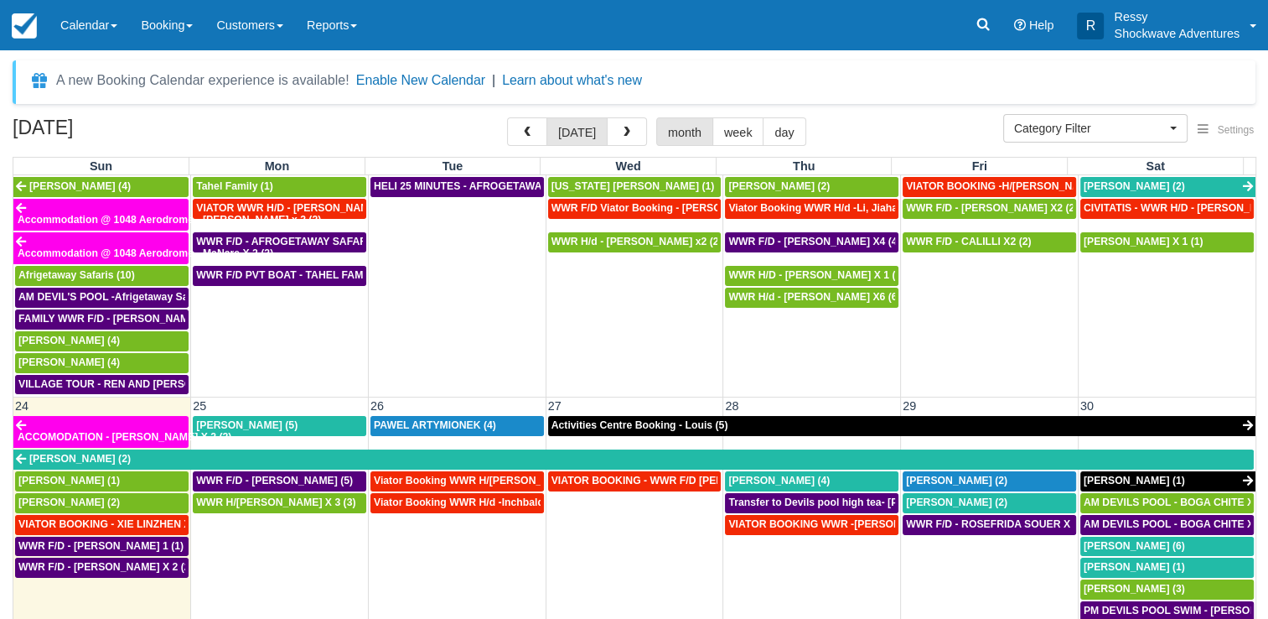
scroll to position [1081, 0]
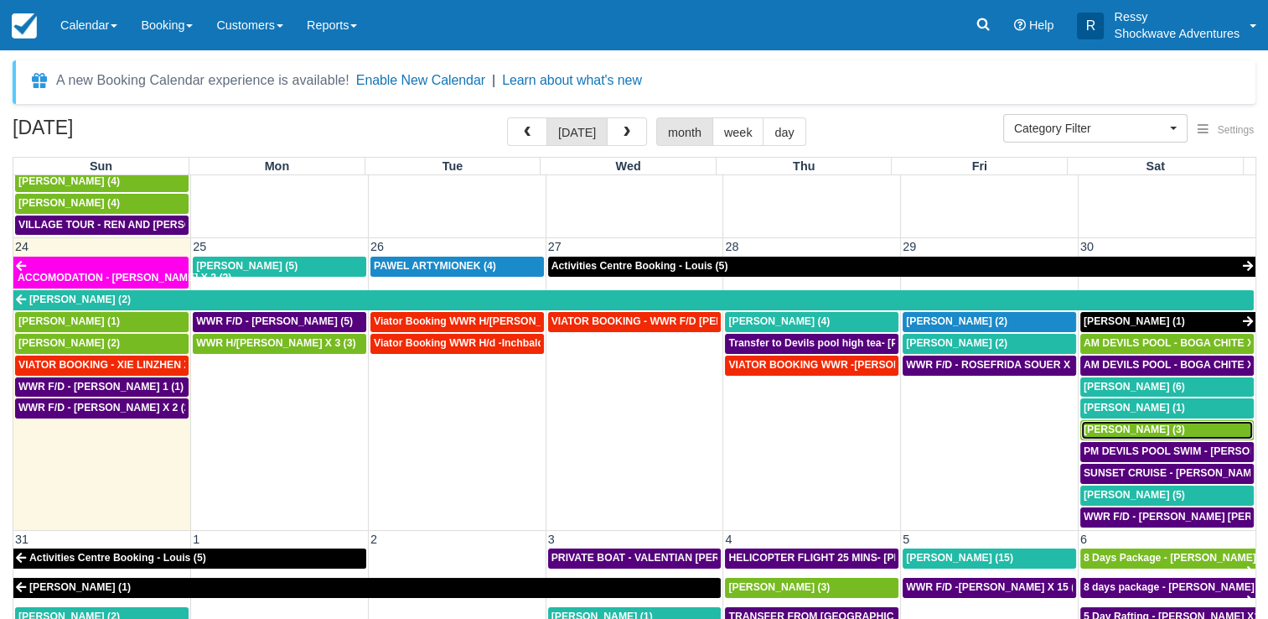
click at [1153, 423] on span "[PERSON_NAME] (3)" at bounding box center [1134, 429] width 101 height 12
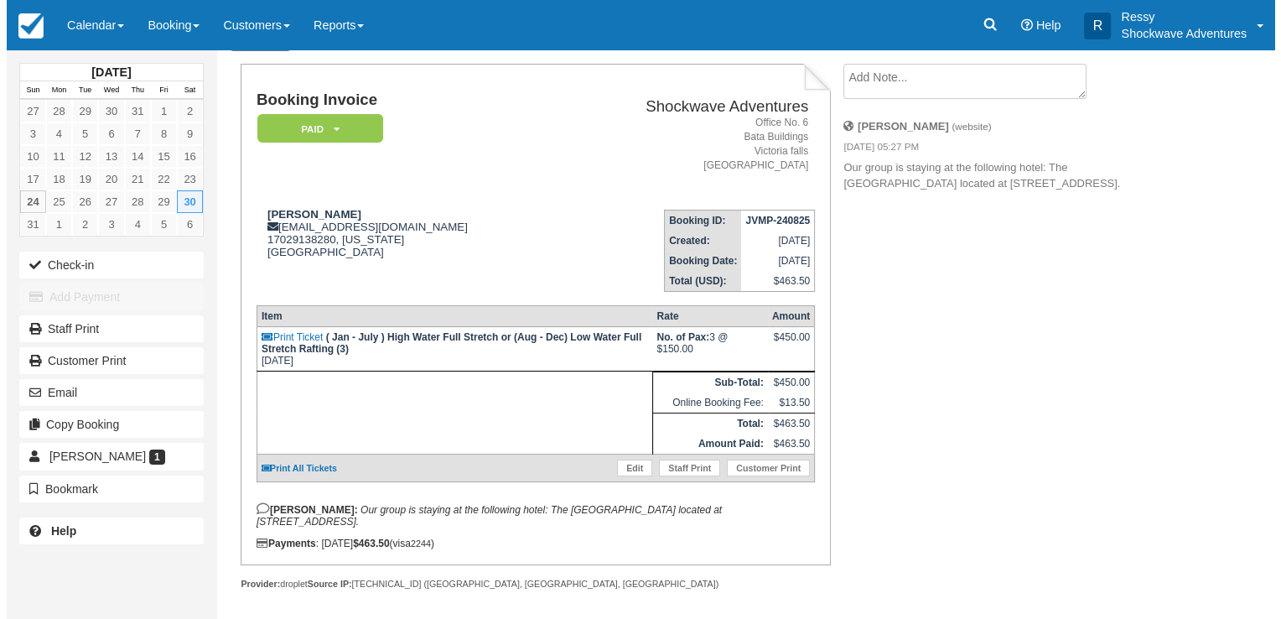
scroll to position [91, 0]
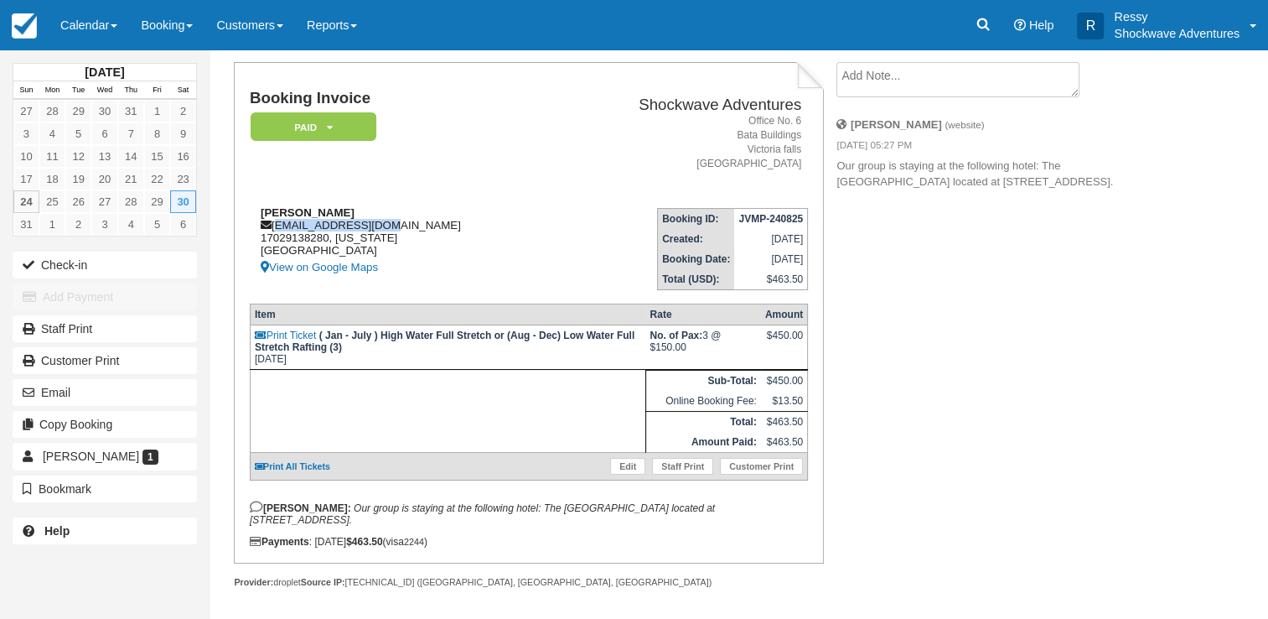
drag, startPoint x: 391, startPoint y: 226, endPoint x: 275, endPoint y: 228, distance: 116.5
click at [275, 228] on div "Mauricio Cardenas maurieng@gmail.com 17029138280, Nevada United States View on …" at bounding box center [402, 241] width 304 height 71
drag, startPoint x: 275, startPoint y: 228, endPoint x: 284, endPoint y: 220, distance: 11.9
copy div "maurieng@gmail.com"
click at [537, 392] on td at bounding box center [448, 411] width 396 height 83
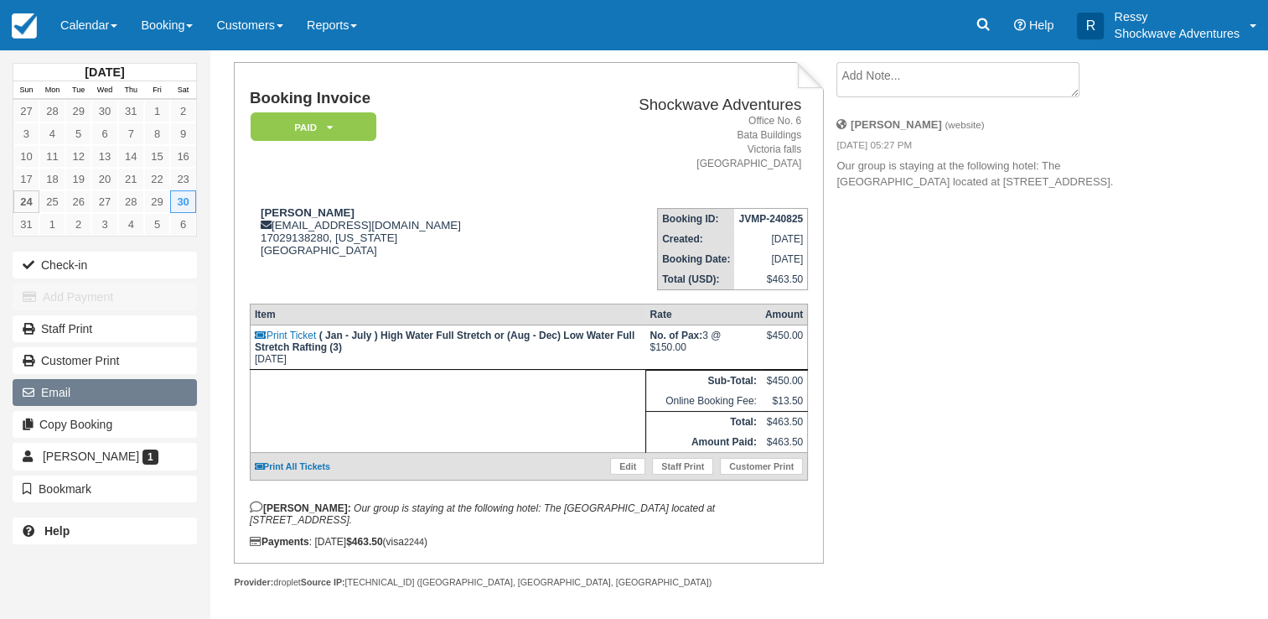
click at [85, 393] on button "Email" at bounding box center [105, 392] width 184 height 27
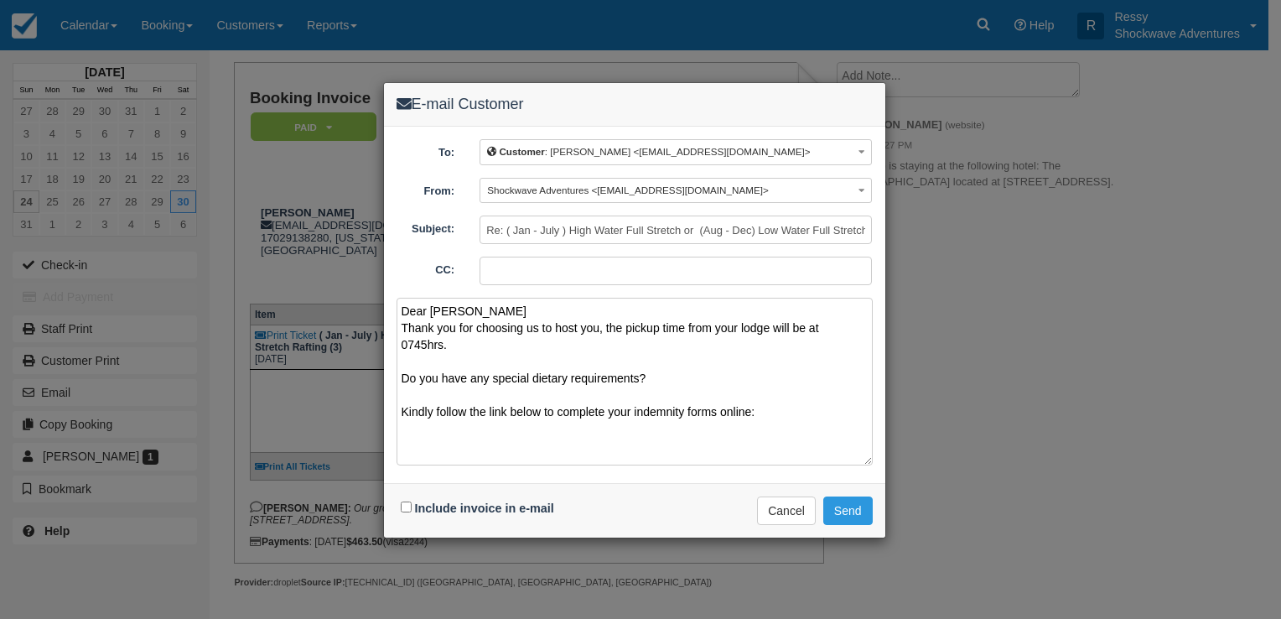
paste textarea "https://www.1tick.co.za/indemnity/check-in-and-indemnity-form-for-shockwave-adv…"
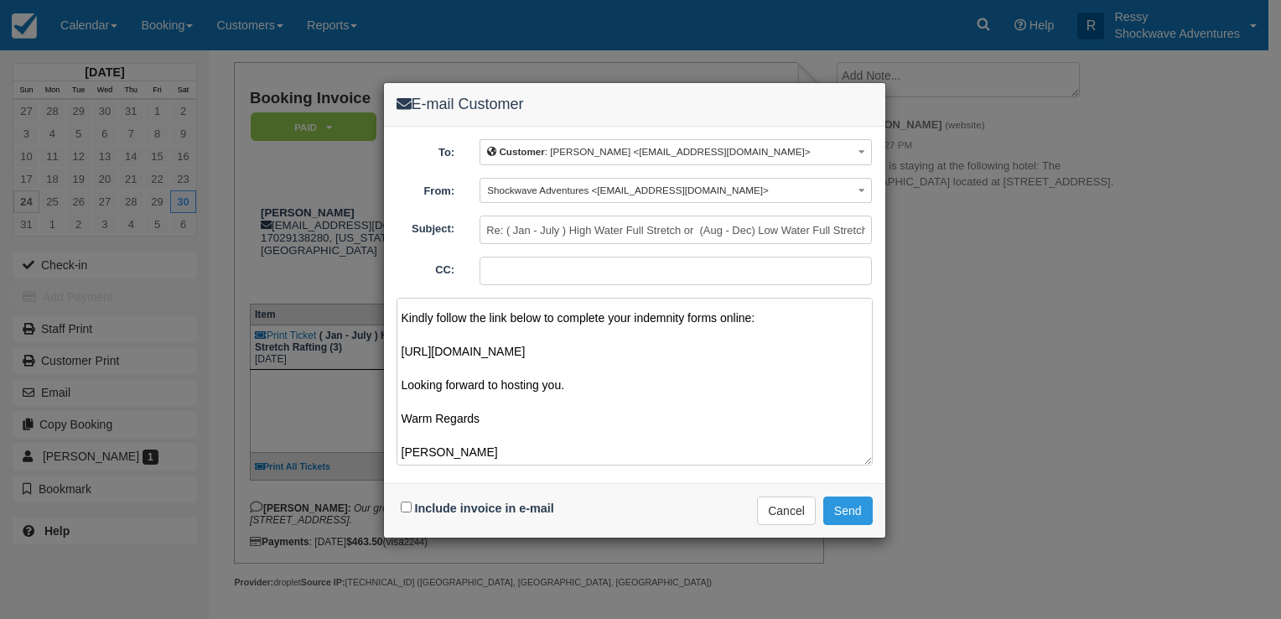
scroll to position [121, 0]
type textarea "Dear Mauricio Thank you for choosing us to host you, the pickup time from your …"
click at [832, 504] on button "Send" at bounding box center [847, 510] width 49 height 28
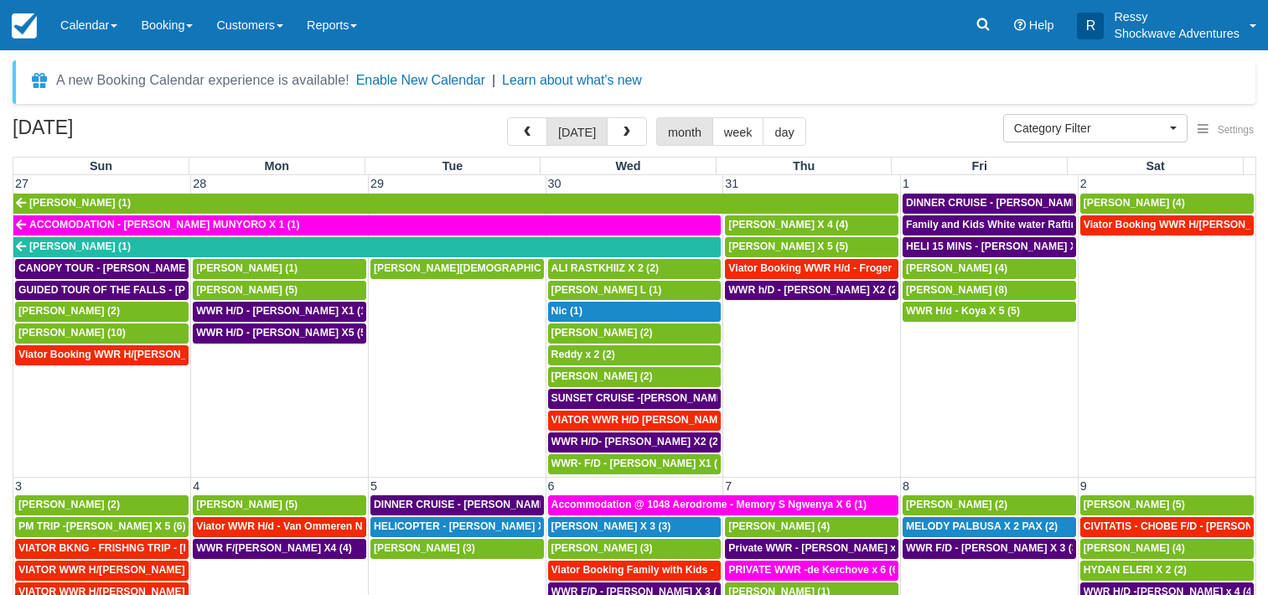
select select
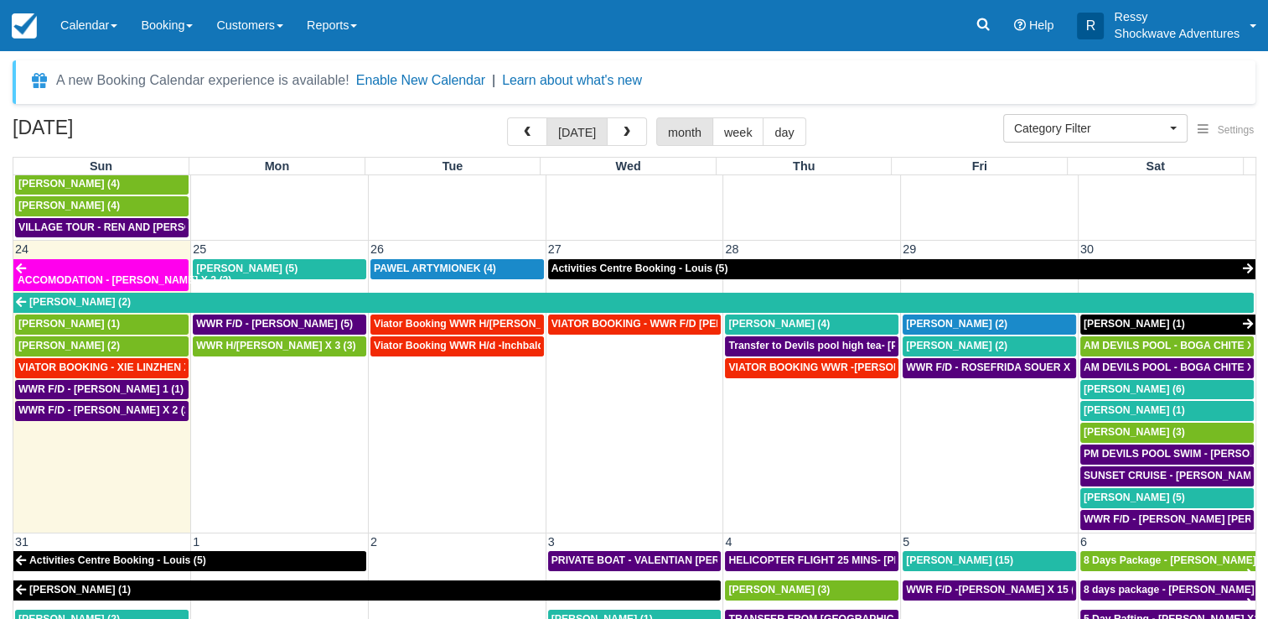
scroll to position [1081, 0]
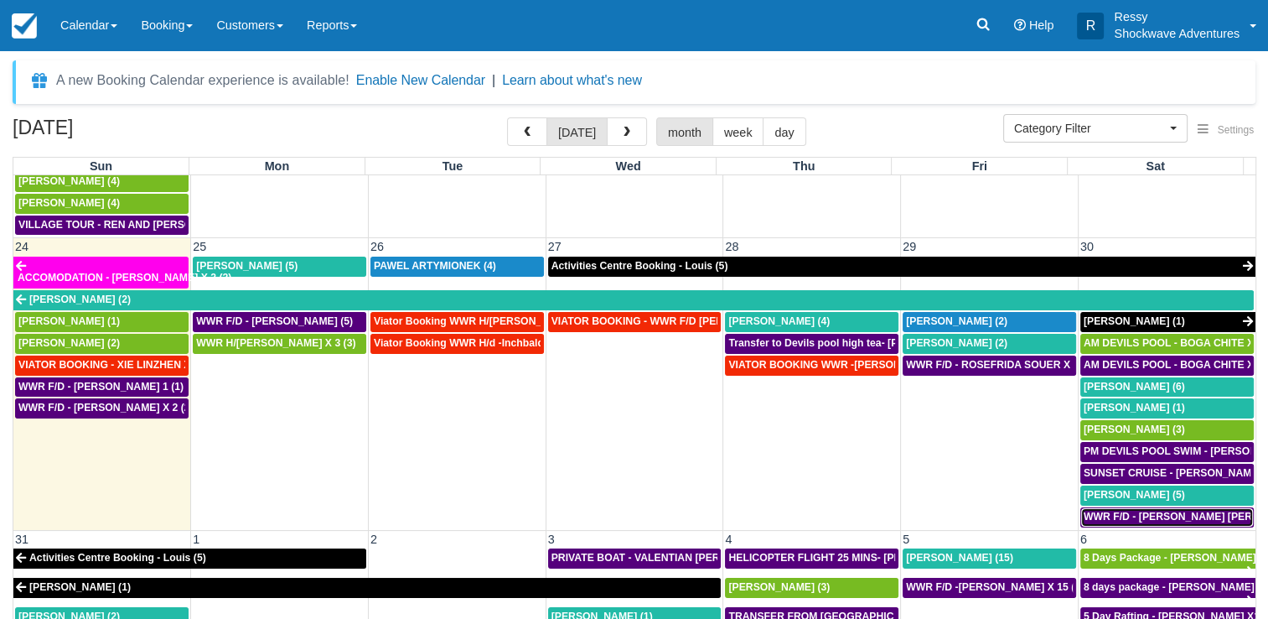
click at [1157, 510] on span "WWR F/D - MARY BETH OHKKA X1 (1)" at bounding box center [1234, 516] width 301 height 12
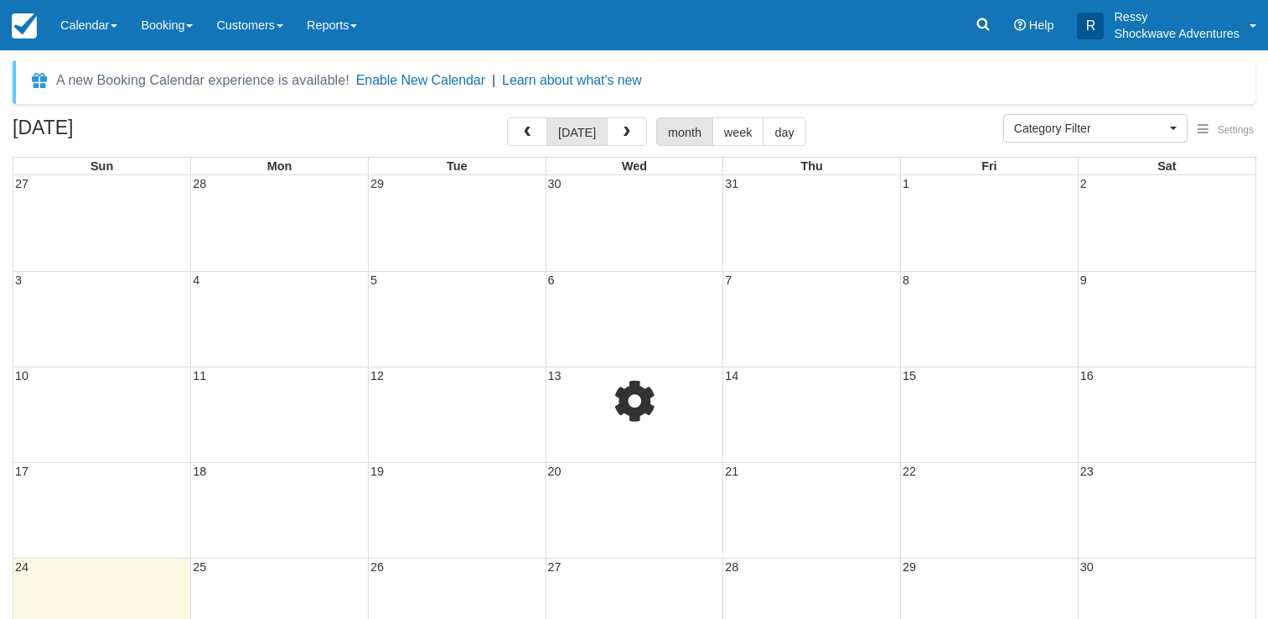
select select
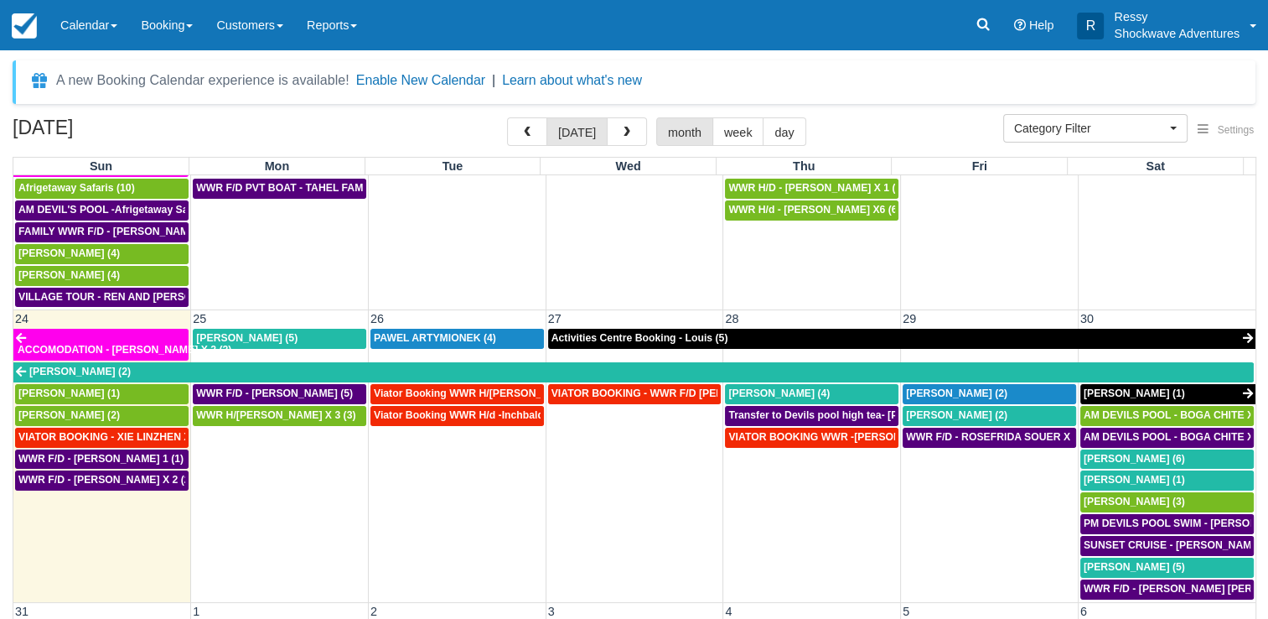
scroll to position [1081, 0]
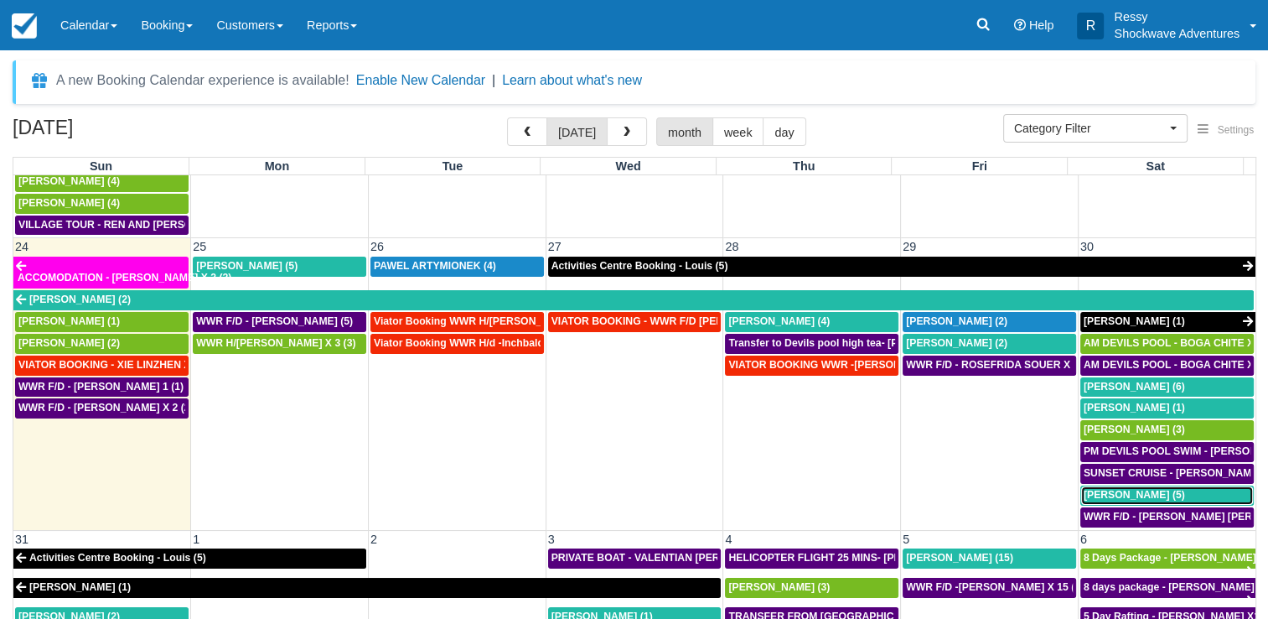
click at [1106, 489] on span "Surina Basdeo (5)" at bounding box center [1134, 495] width 101 height 12
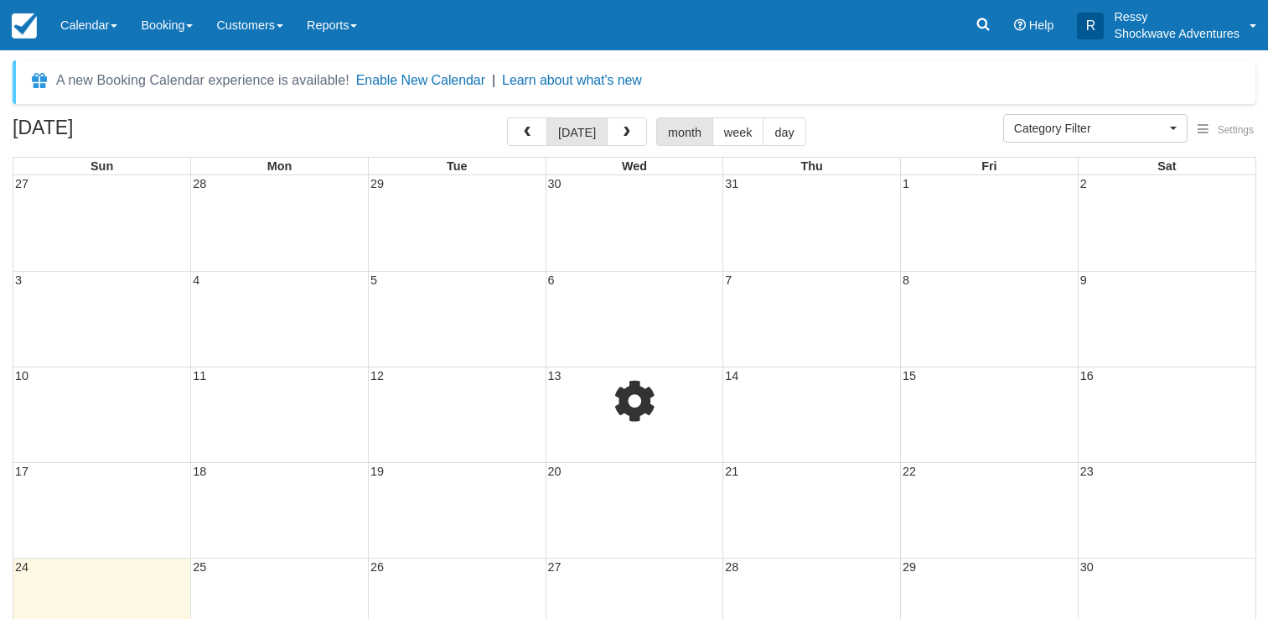
select select
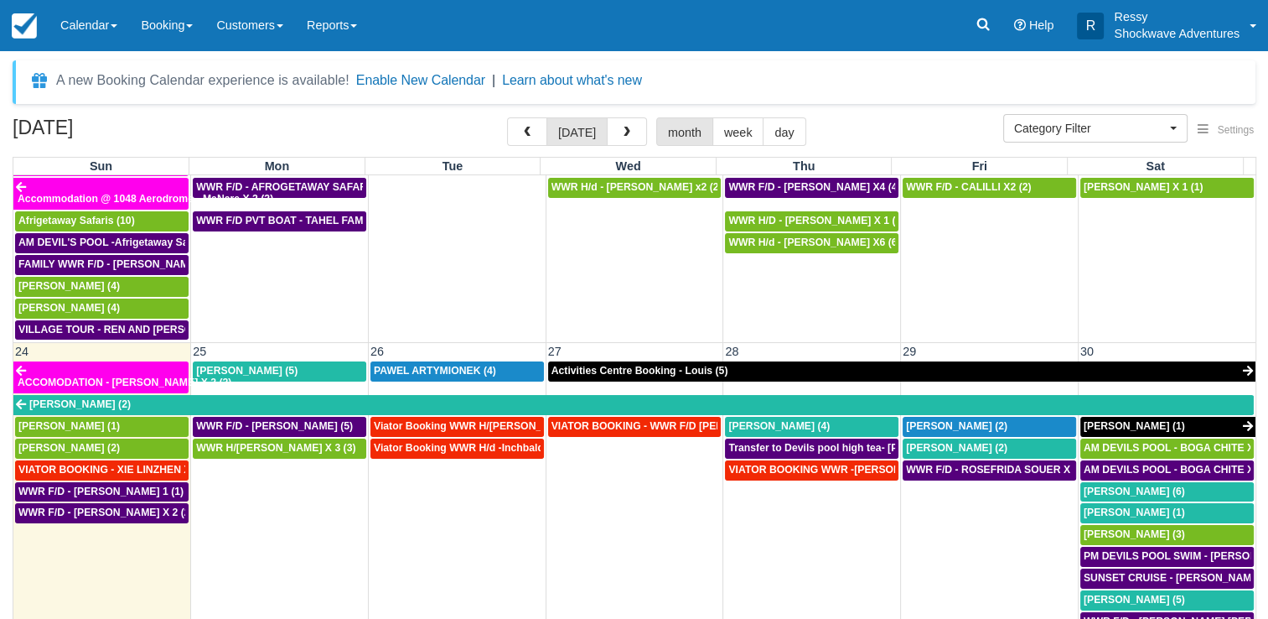
scroll to position [1006, 0]
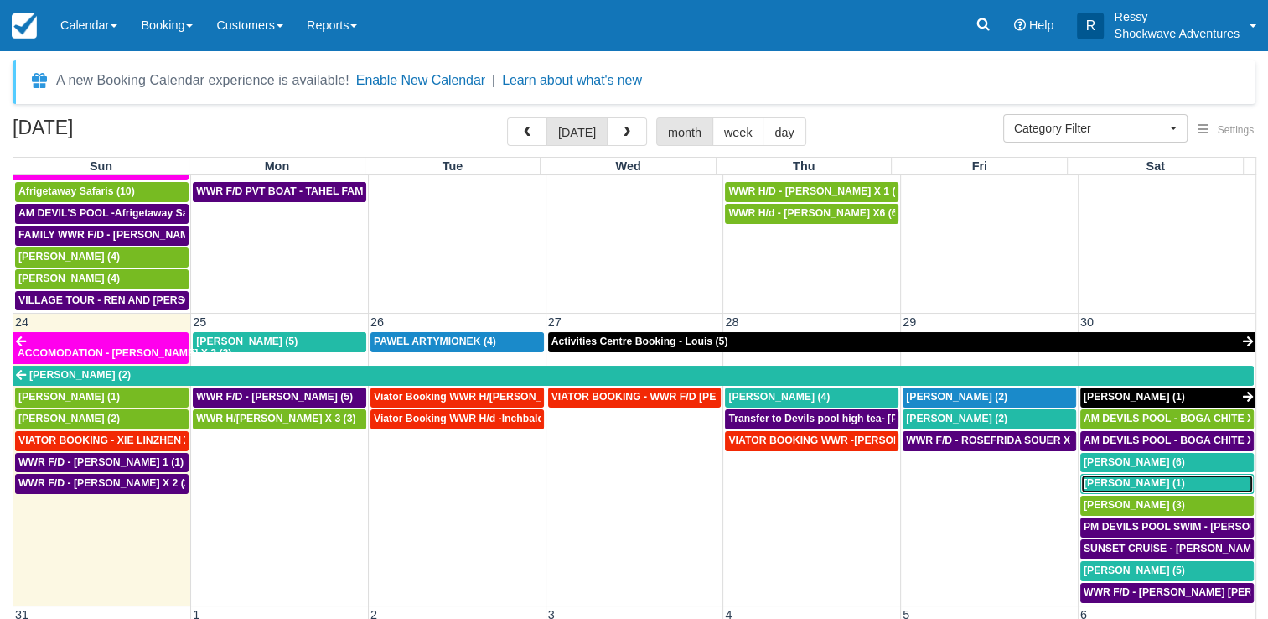
click at [1128, 477] on span "[PERSON_NAME] (1)" at bounding box center [1134, 483] width 101 height 12
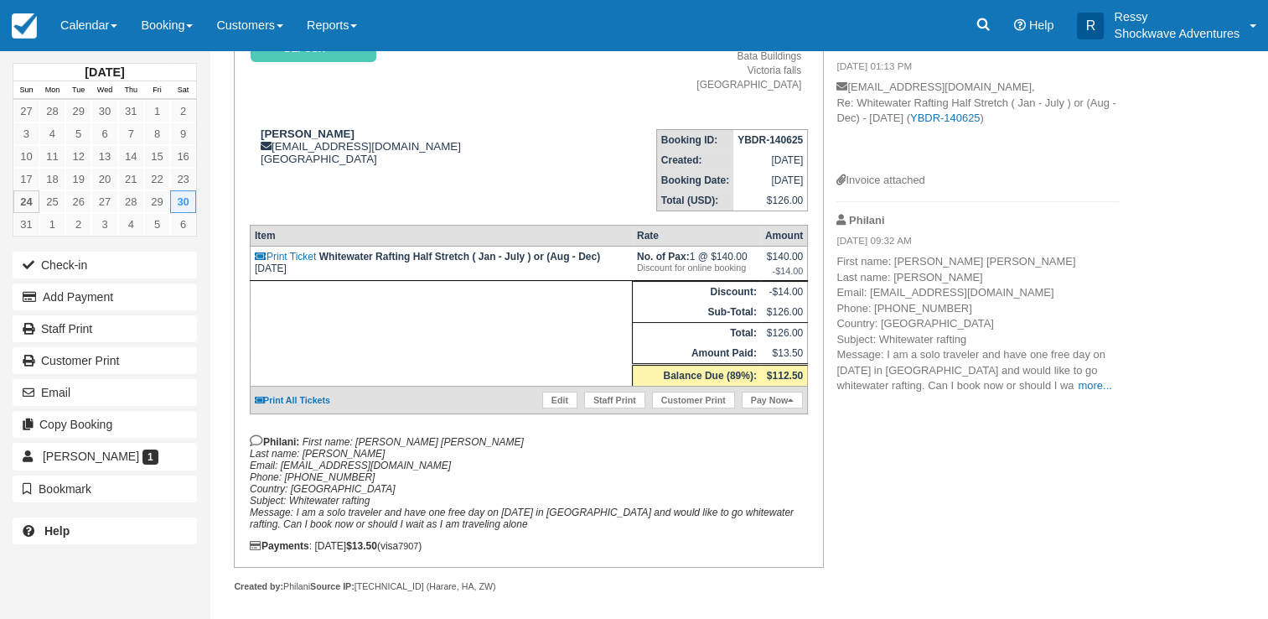
scroll to position [173, 0]
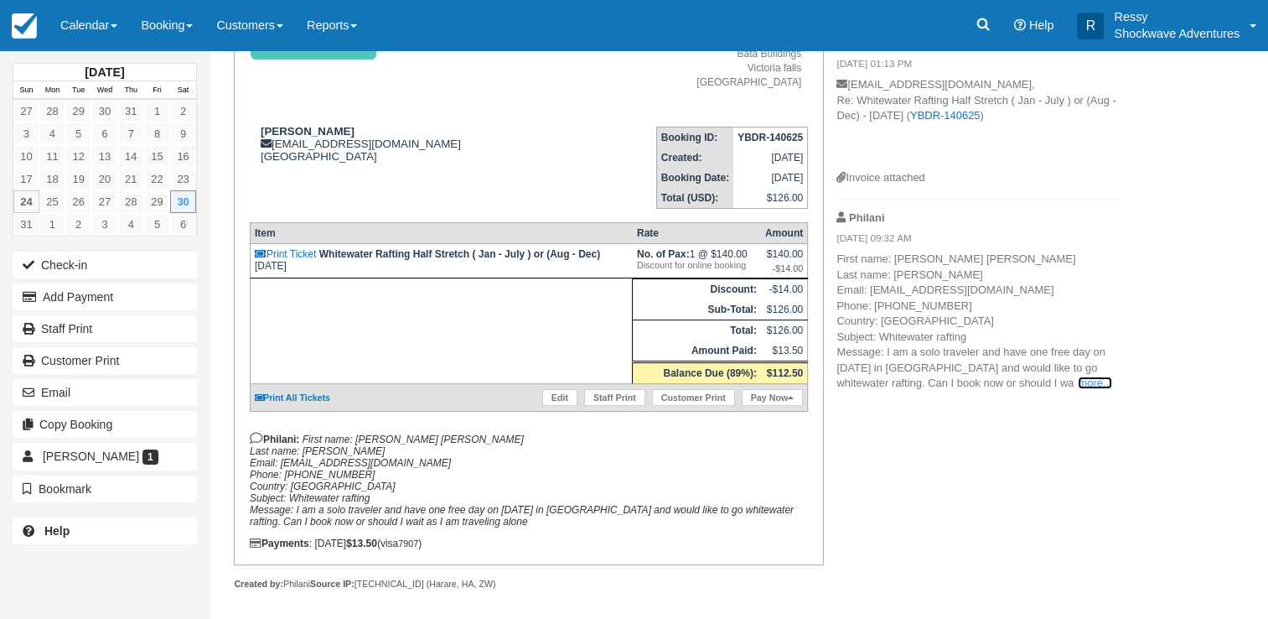
click at [1086, 383] on link "more..." at bounding box center [1095, 382] width 34 height 13
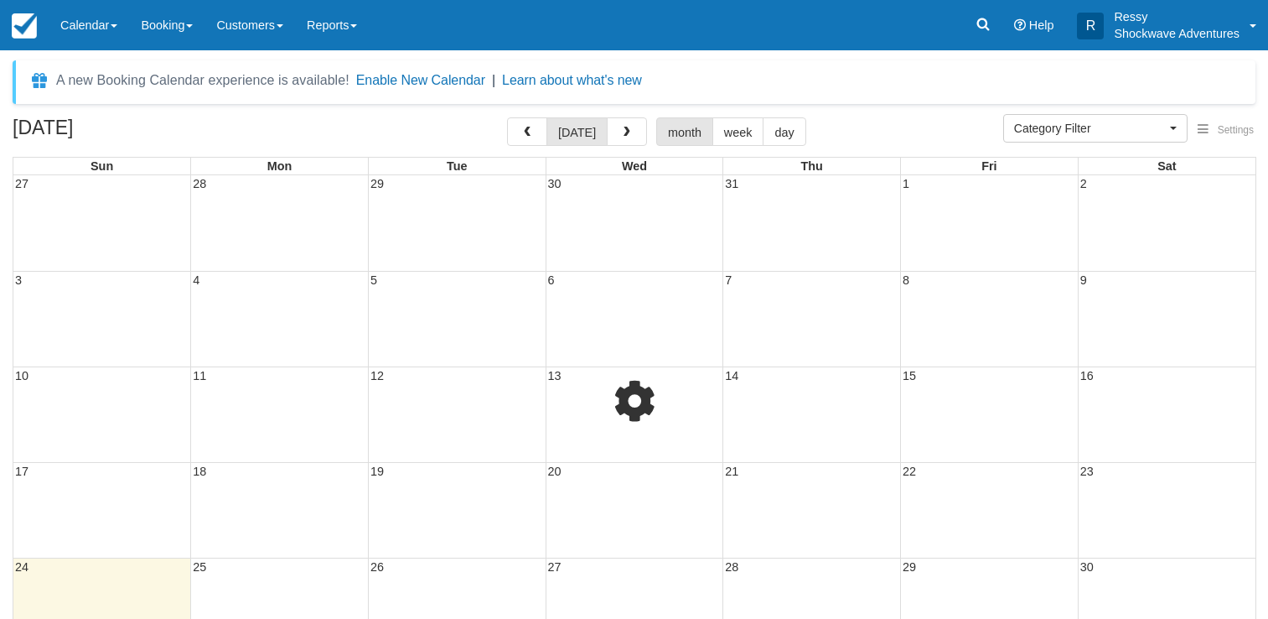
select select
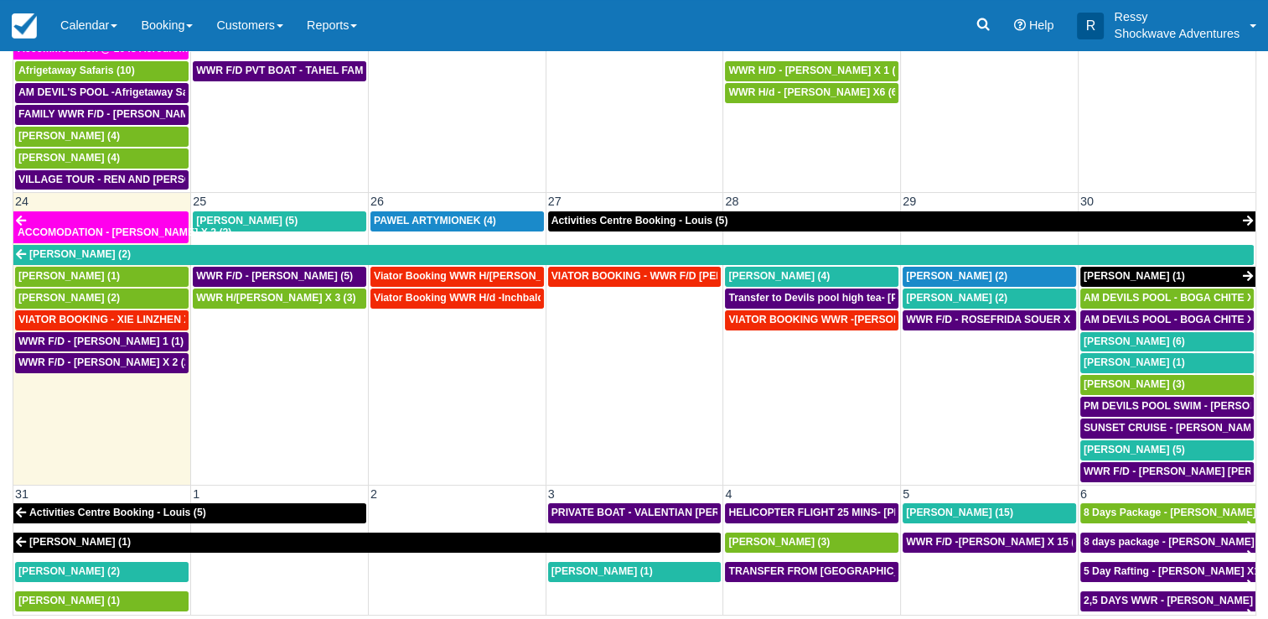
scroll to position [1006, 0]
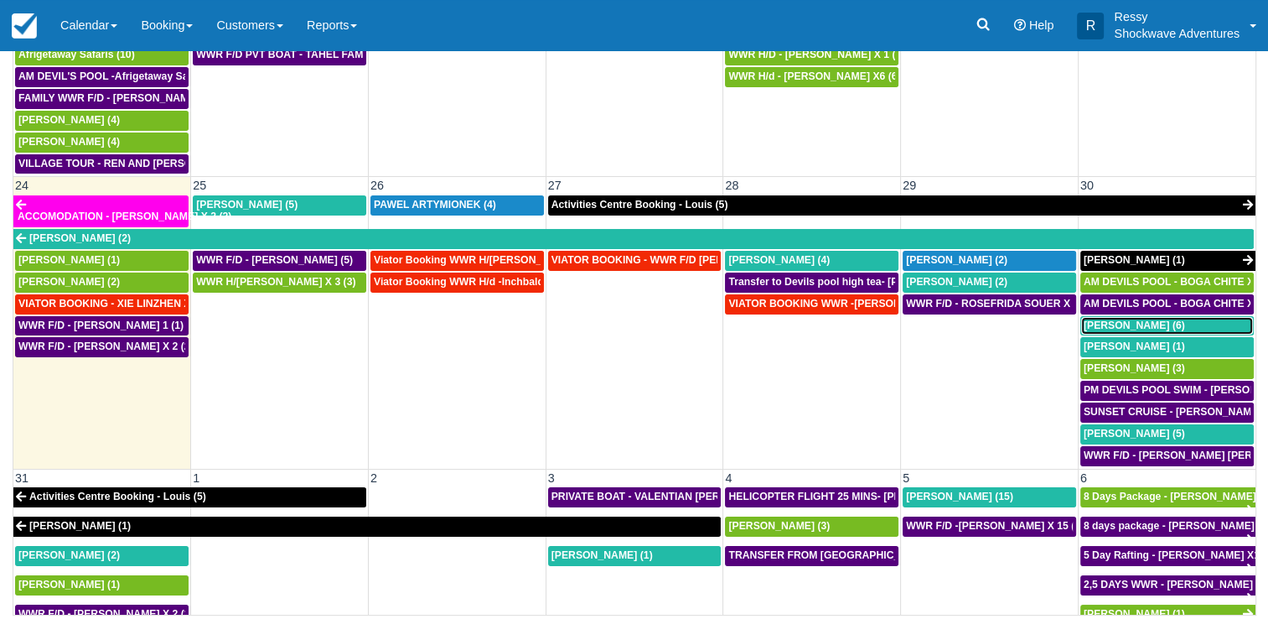
click at [1133, 319] on span "Brad Sheer (6)" at bounding box center [1134, 325] width 101 height 12
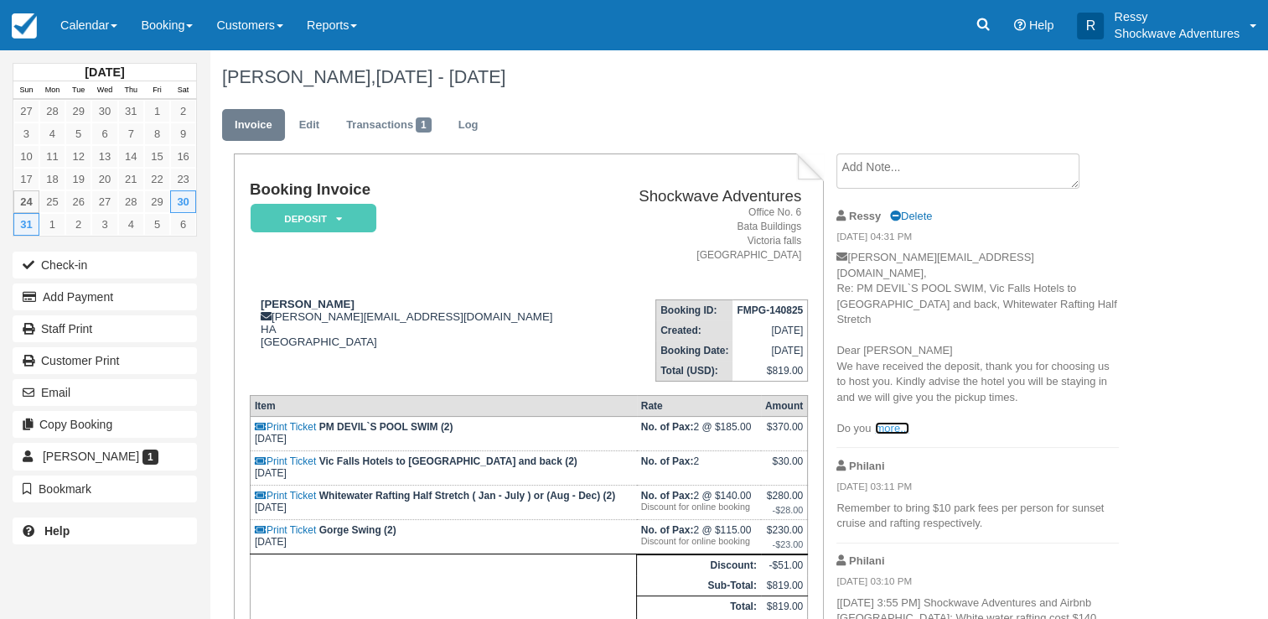
click at [887, 422] on link "more..." at bounding box center [892, 428] width 34 height 13
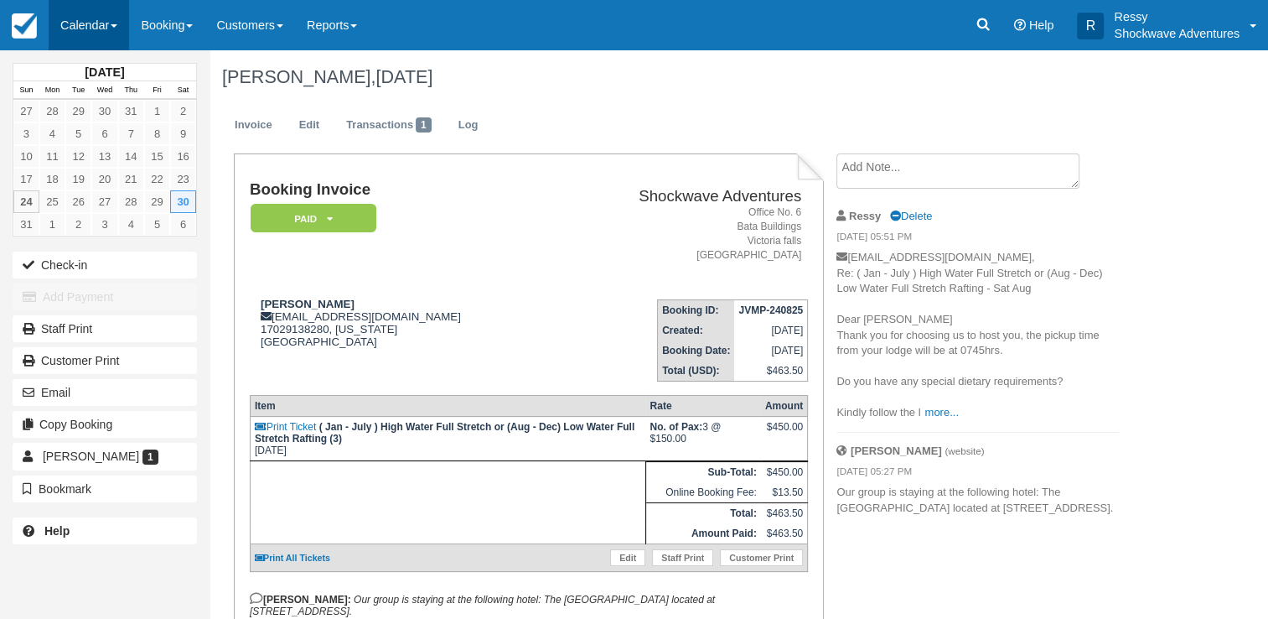
click at [93, 30] on link "Calendar" at bounding box center [89, 25] width 80 height 50
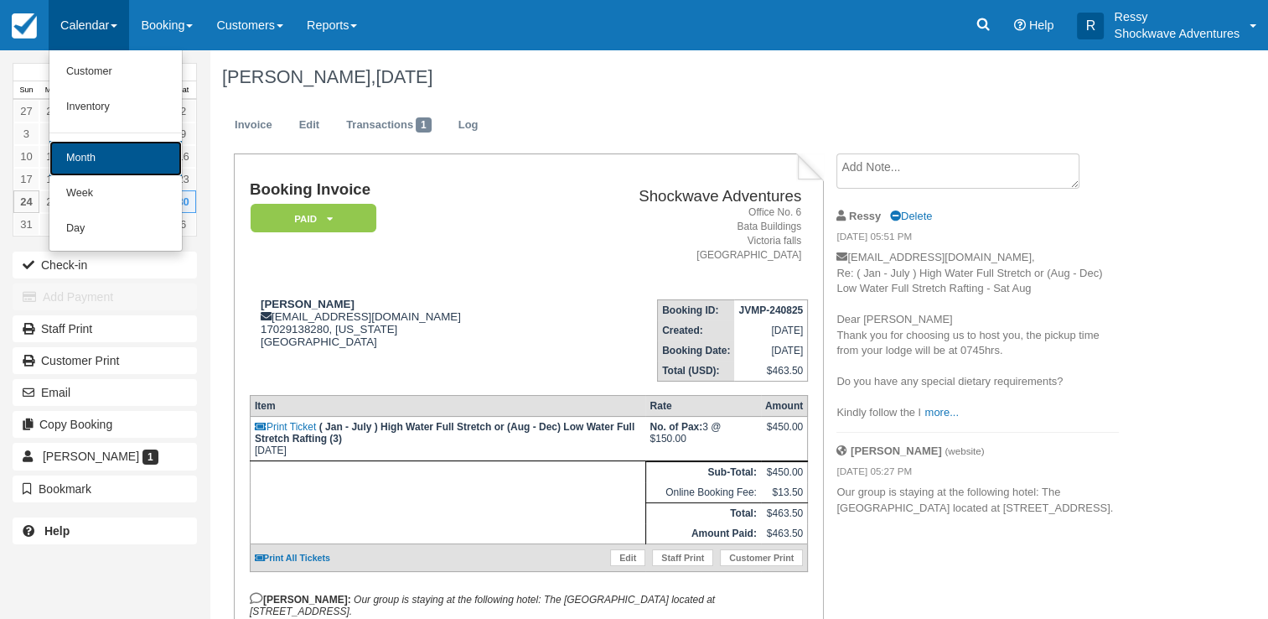
click at [107, 153] on link "Month" at bounding box center [115, 158] width 132 height 35
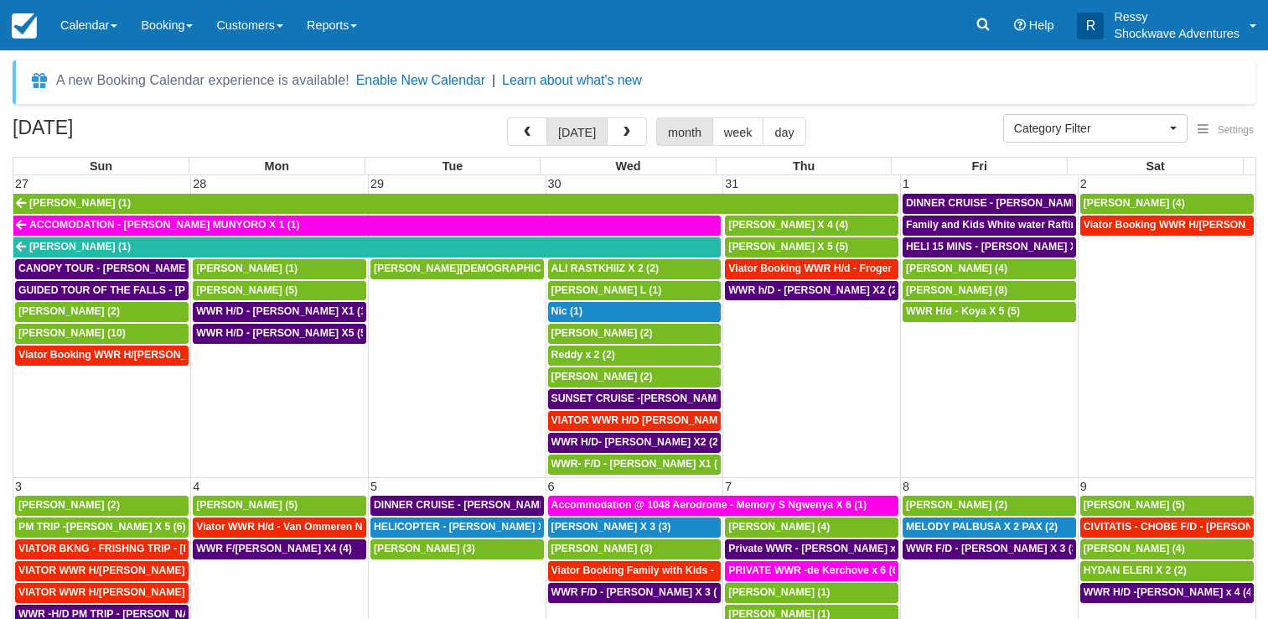
select select
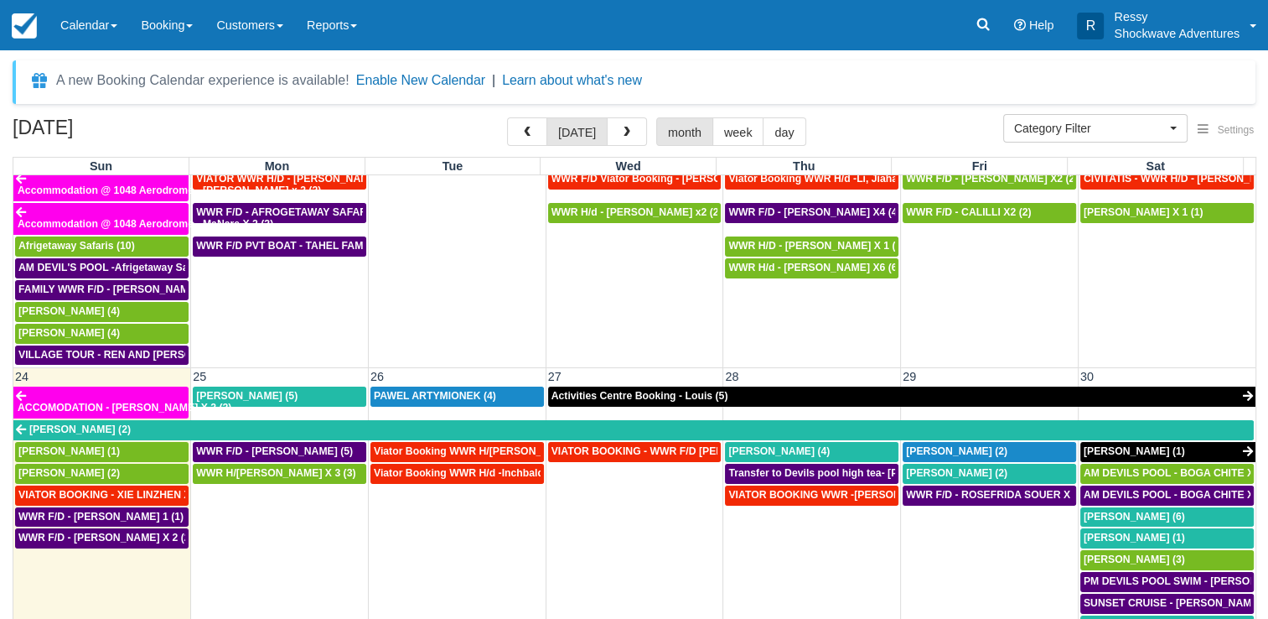
scroll to position [1006, 0]
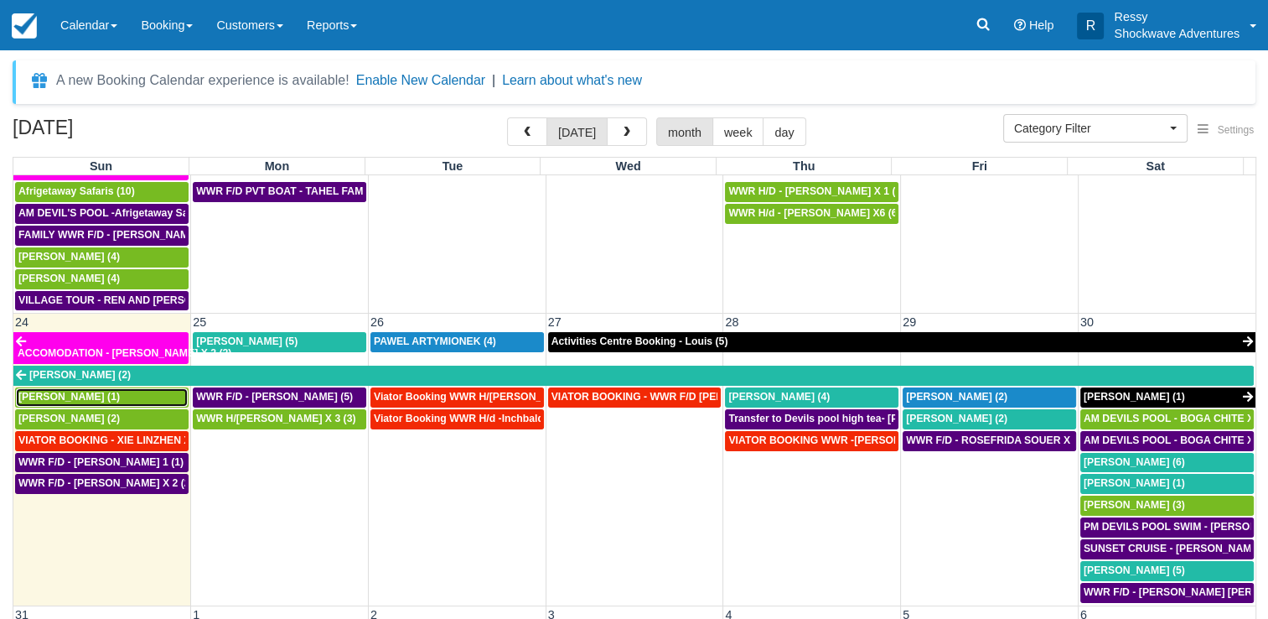
click at [179, 391] on div "[PERSON_NAME] (1)" at bounding box center [101, 397] width 167 height 13
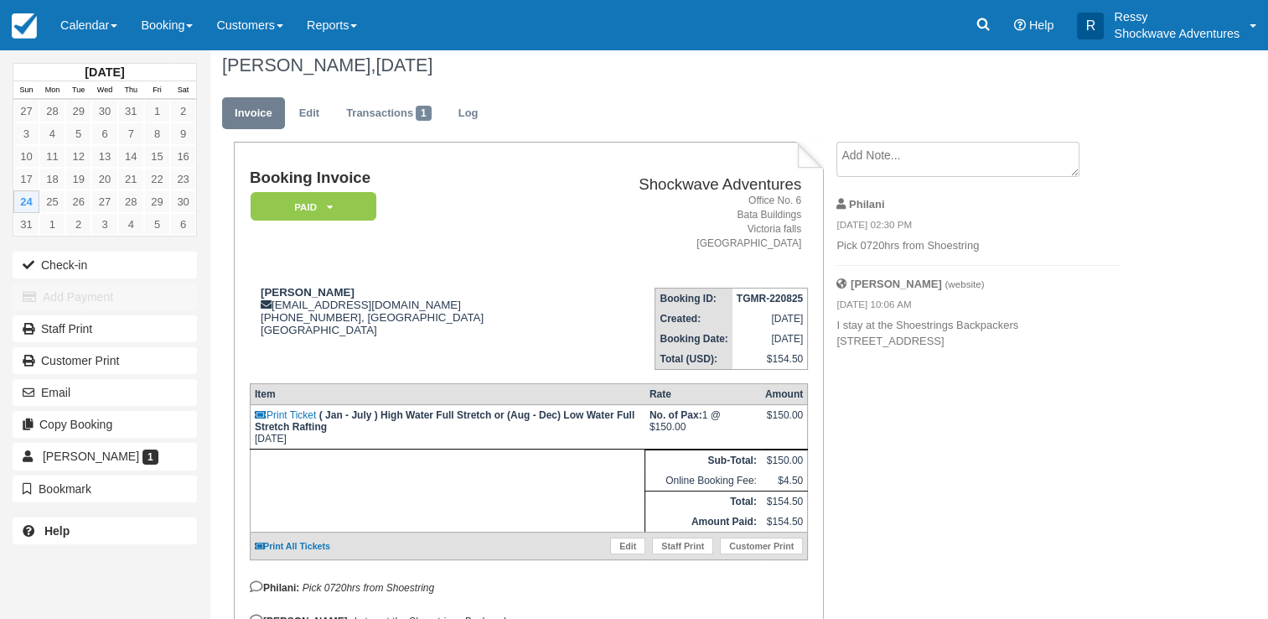
scroll to position [125, 0]
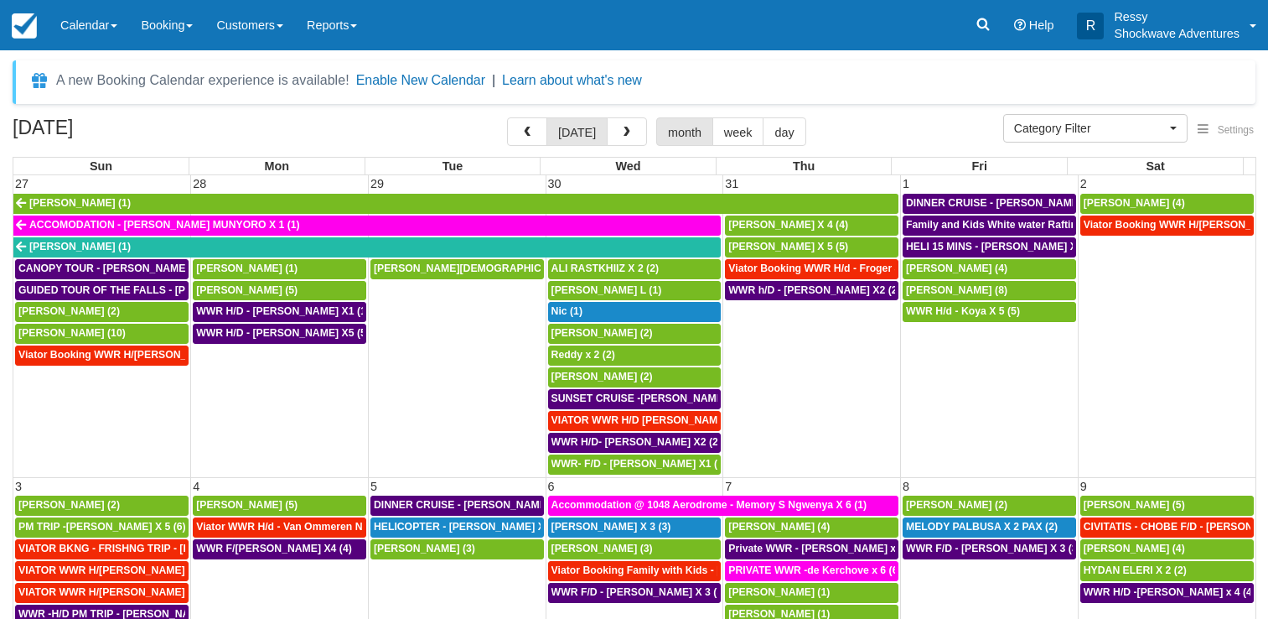
select select
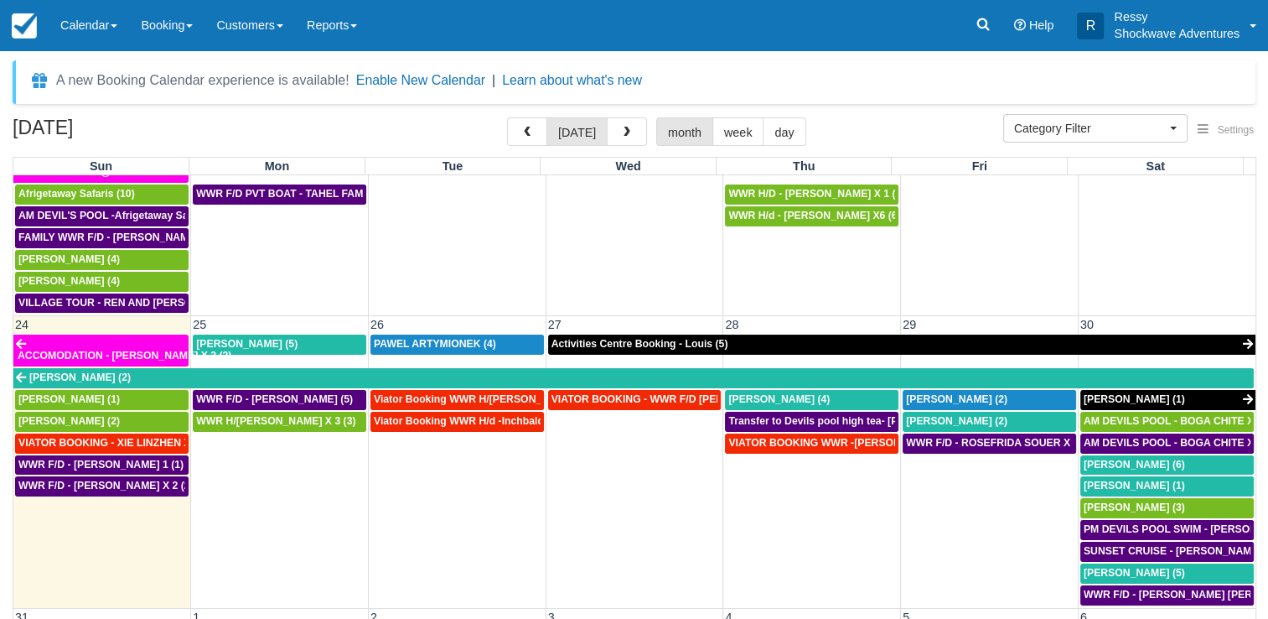
scroll to position [1006, 0]
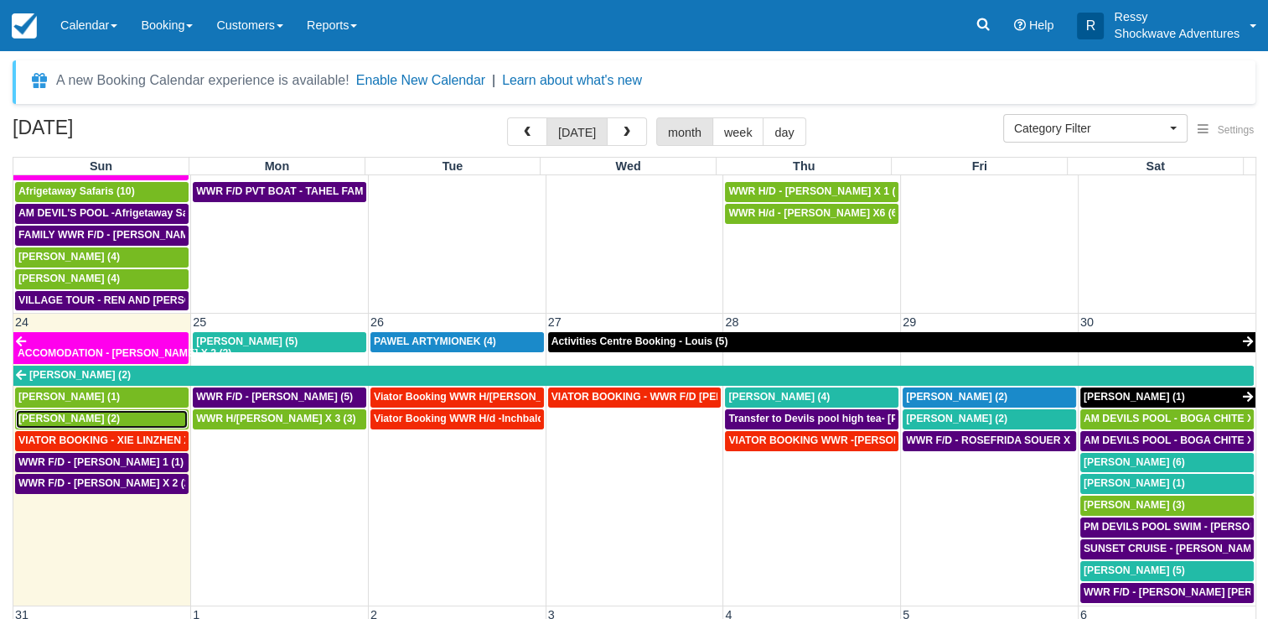
click at [86, 412] on span "[PERSON_NAME] (2)" at bounding box center [68, 418] width 101 height 12
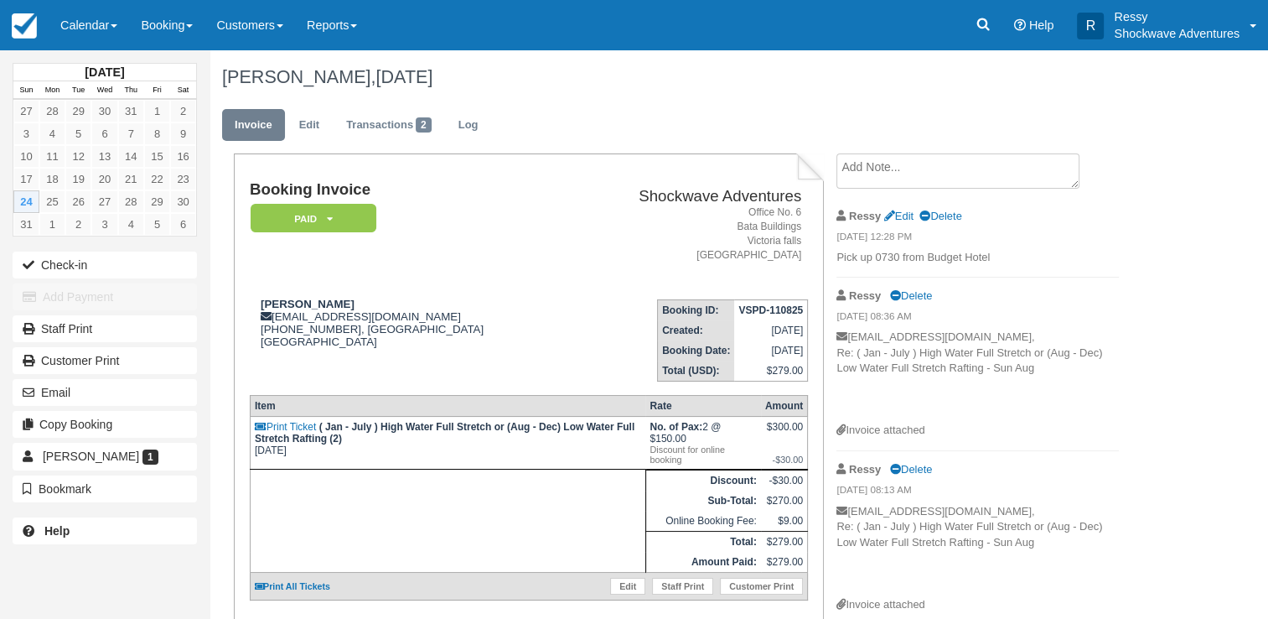
scroll to position [109, 0]
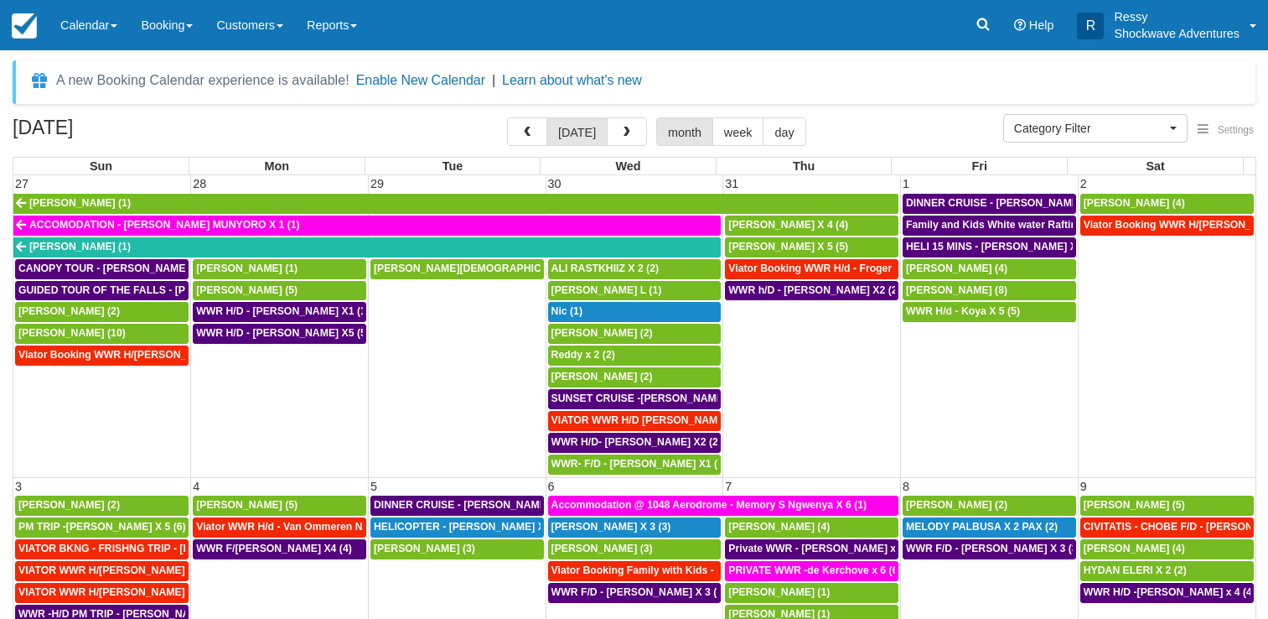
select select
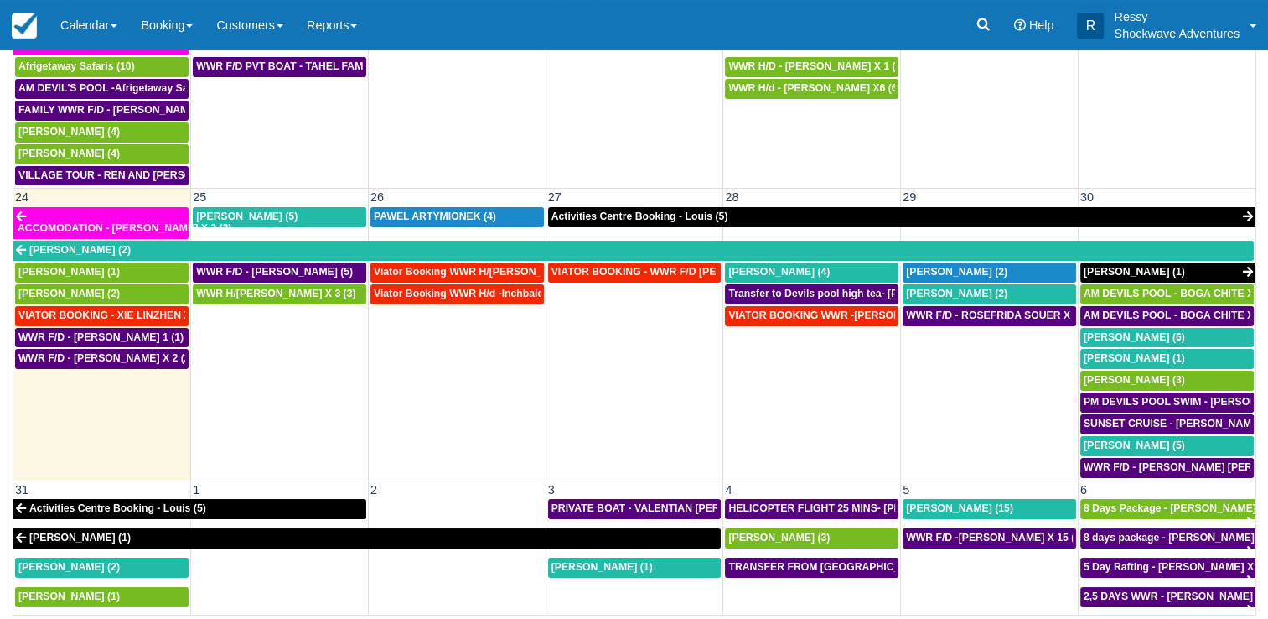
scroll to position [1006, 0]
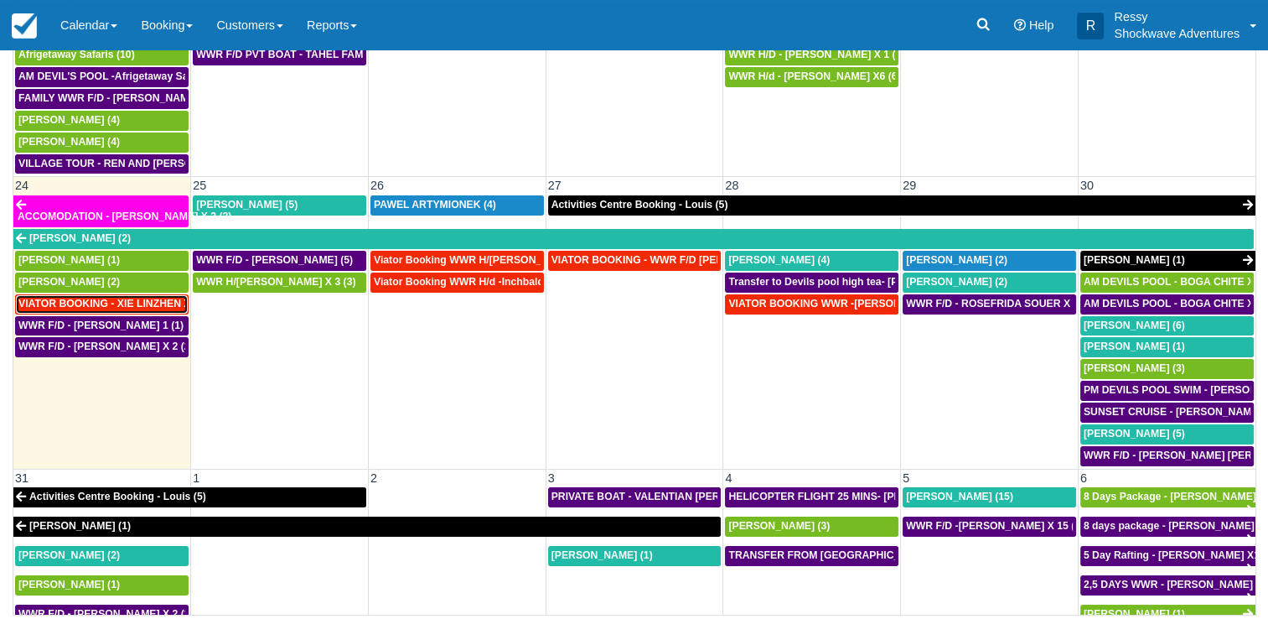
click at [157, 298] on span "VIATOR BOOKING - XIE LINZHEN X4 (4)" at bounding box center [115, 304] width 194 height 12
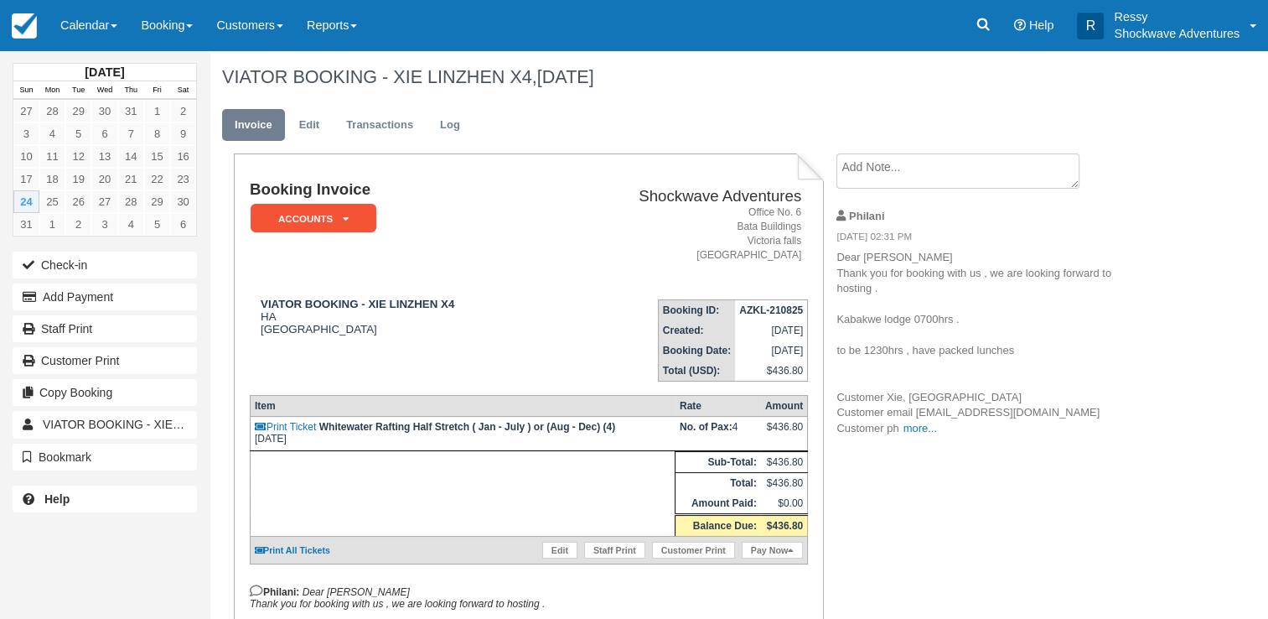
click at [918, 436] on p "Dear [PERSON_NAME] Thank you for booking with us , we are looking forward to ho…" at bounding box center [977, 343] width 282 height 186
click at [914, 434] on link "more..." at bounding box center [920, 428] width 34 height 13
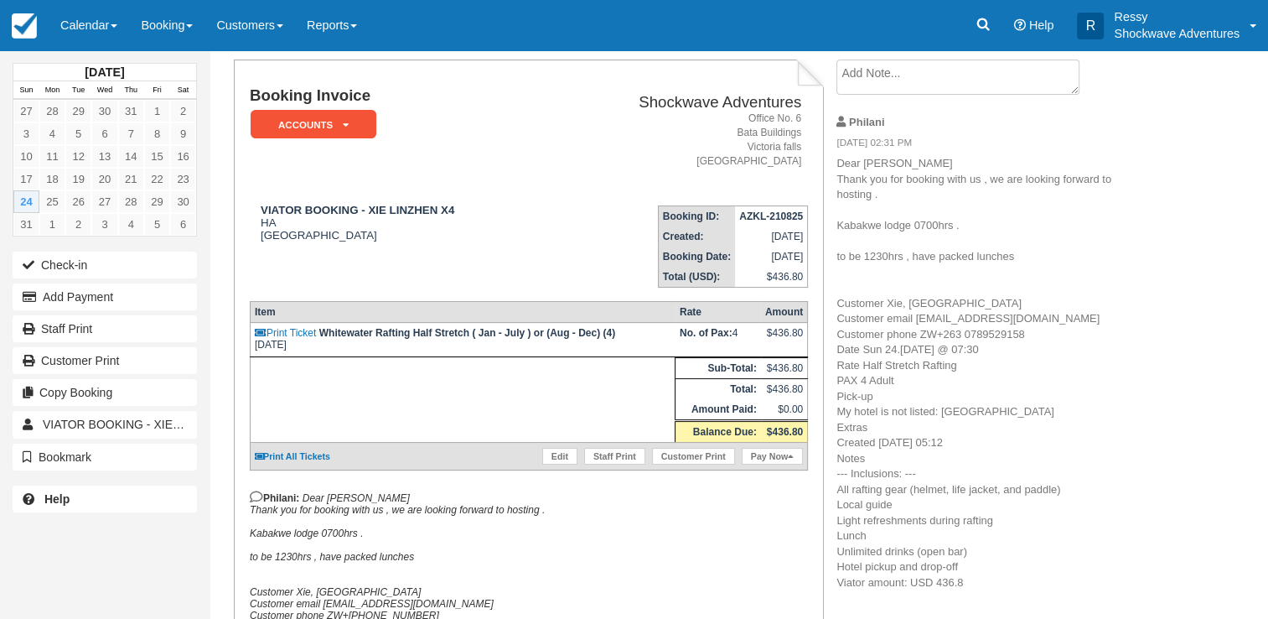
scroll to position [251, 0]
